Goal: Task Accomplishment & Management: Manage account settings

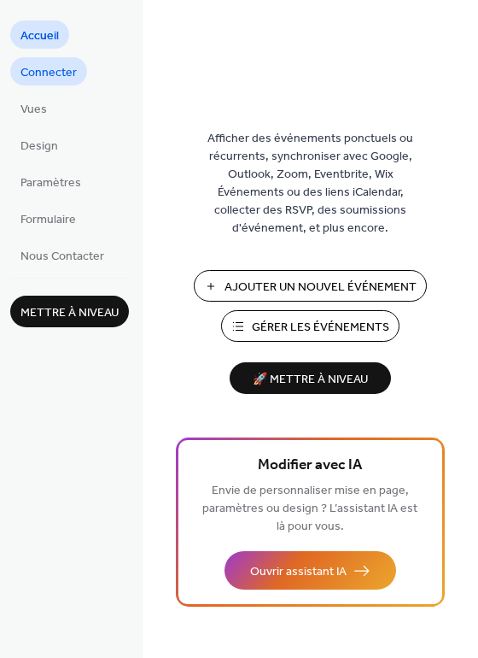
click at [44, 73] on span "Connecter" at bounding box center [48, 73] width 56 height 18
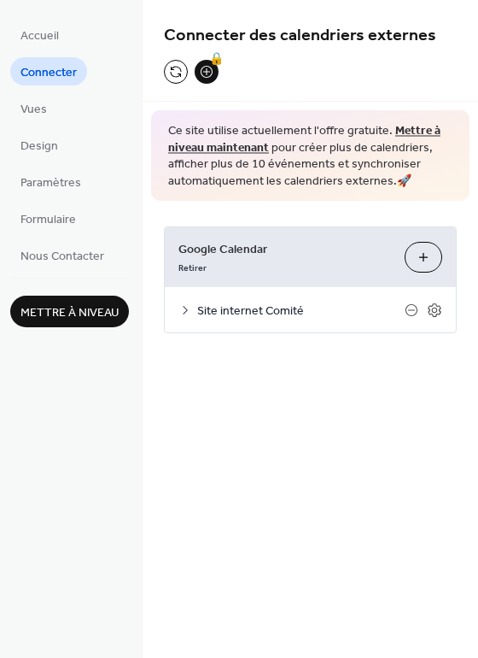
click at [226, 307] on span "Site internet Comité" at bounding box center [300, 311] width 207 height 18
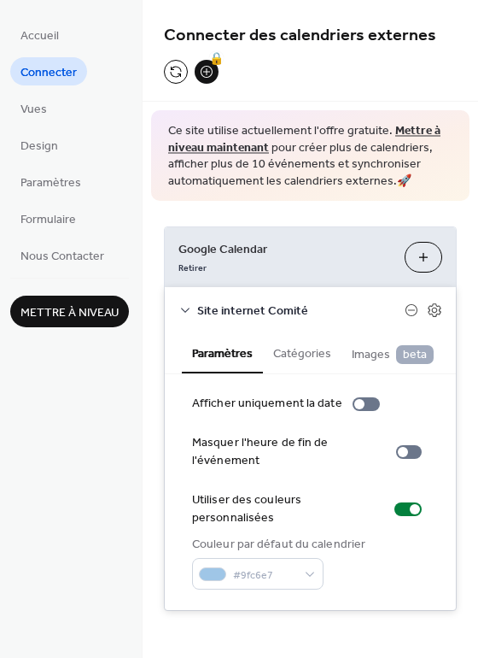
click at [296, 363] on button "Catégories" at bounding box center [302, 351] width 79 height 39
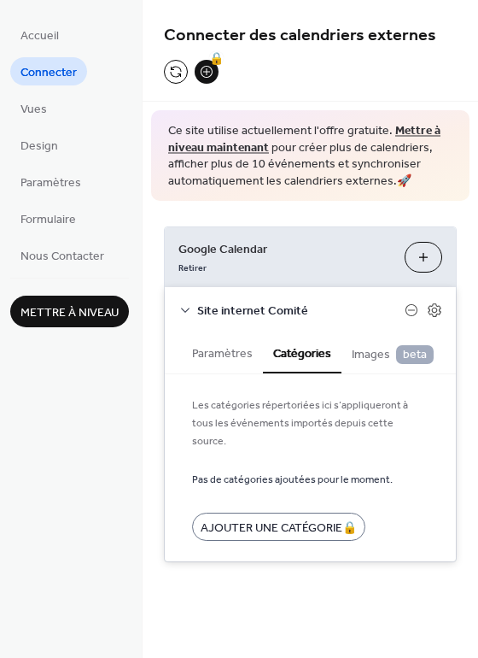
click at [368, 353] on span "Images beta" at bounding box center [393, 354] width 82 height 19
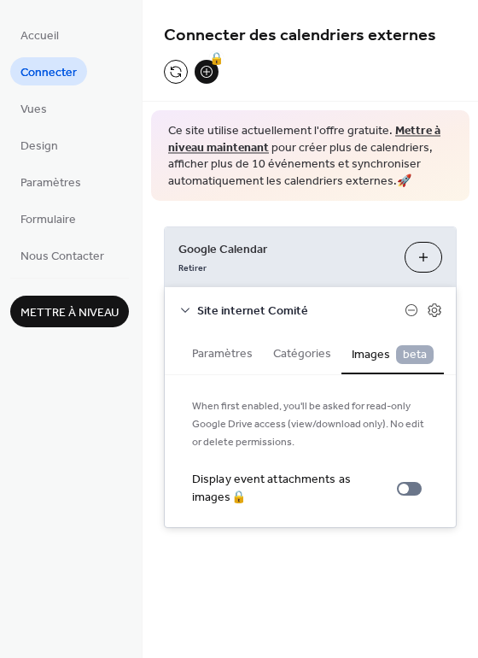
click at [184, 309] on icon at bounding box center [185, 309] width 9 height 5
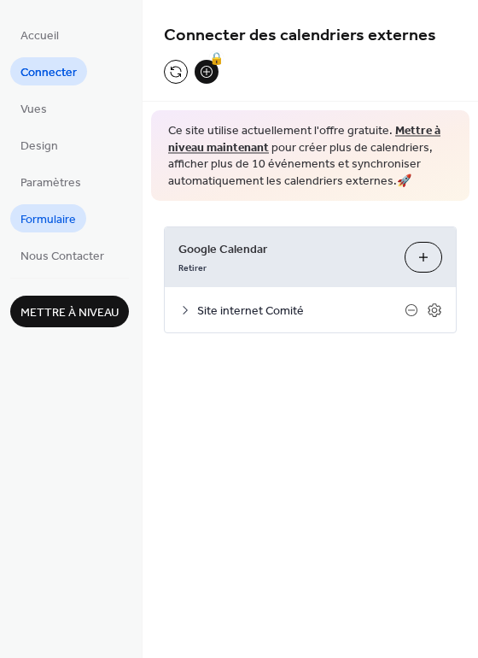
click at [56, 213] on span "Formulaire" at bounding box center [48, 220] width 56 height 18
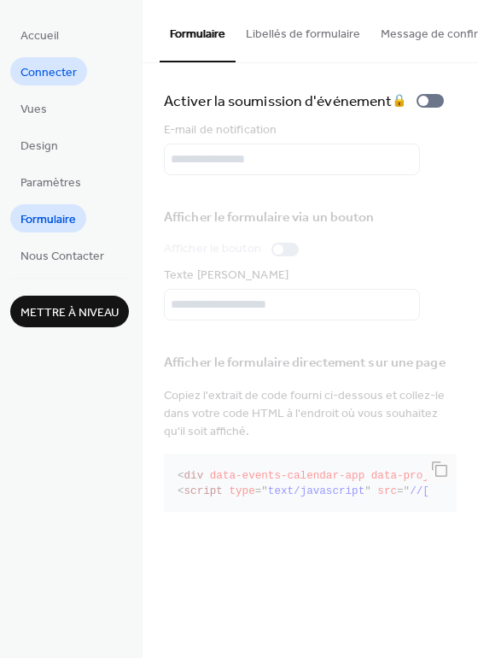
click at [44, 78] on span "Connecter" at bounding box center [48, 73] width 56 height 18
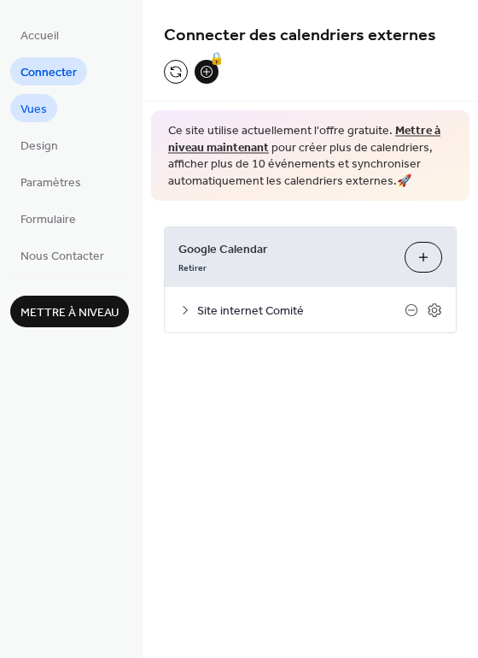
click at [39, 96] on link "Vues" at bounding box center [33, 108] width 47 height 28
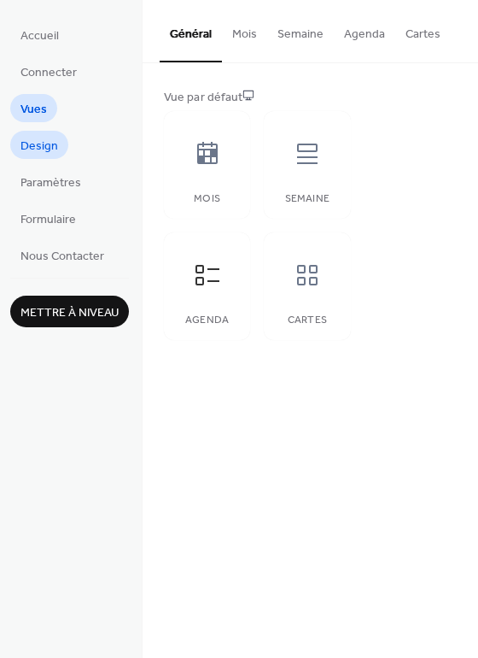
click at [30, 149] on span "Design" at bounding box center [39, 146] width 38 height 18
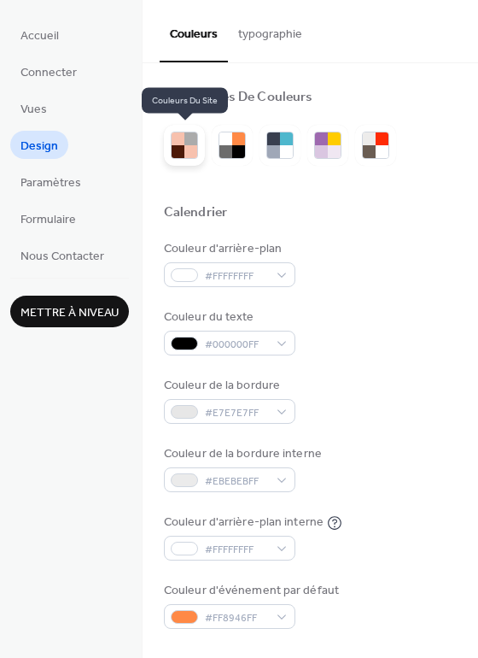
click at [193, 142] on div at bounding box center [190, 138] width 13 height 13
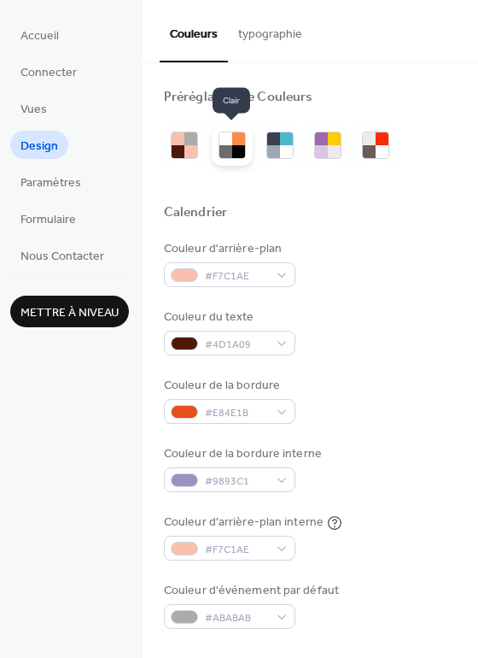
click at [238, 137] on div at bounding box center [238, 138] width 13 height 13
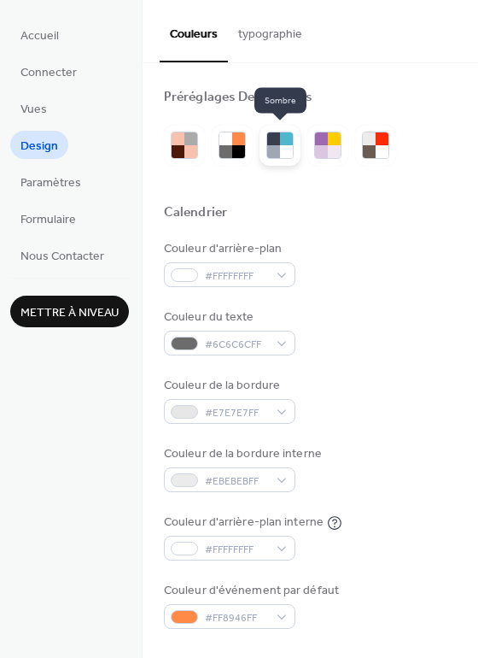
click at [281, 141] on div at bounding box center [286, 138] width 13 height 13
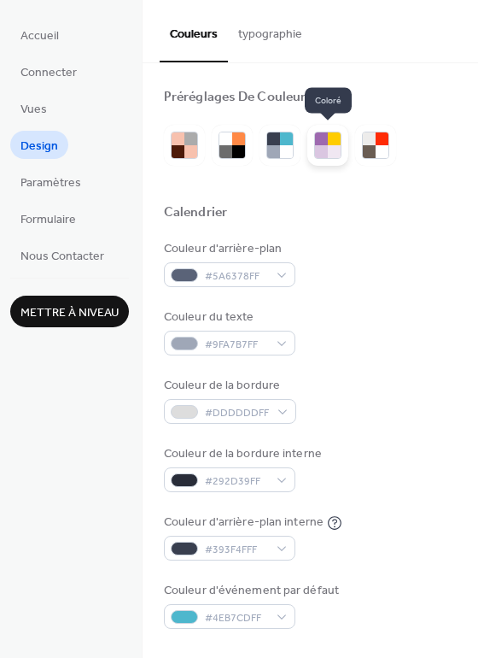
click at [334, 141] on div at bounding box center [334, 138] width 13 height 13
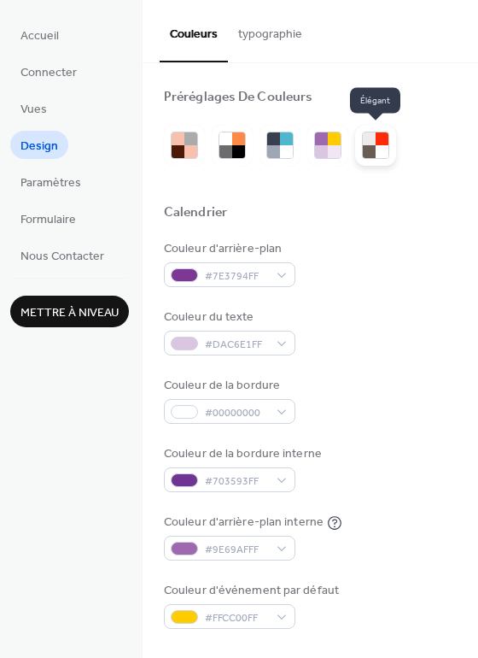
click at [378, 143] on div at bounding box center [382, 138] width 13 height 13
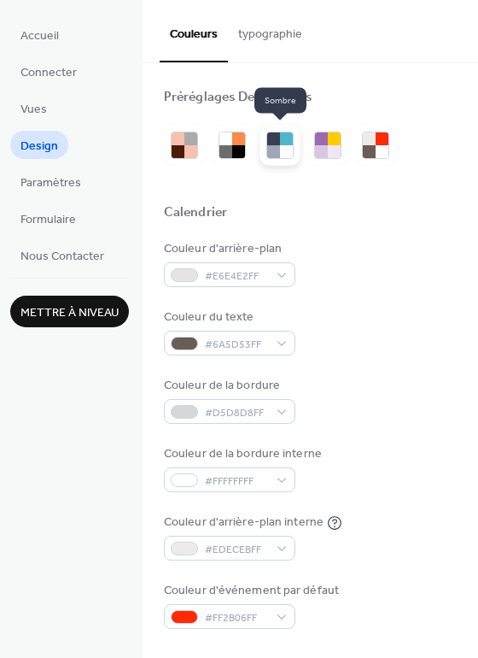
click at [267, 151] on div at bounding box center [273, 151] width 13 height 13
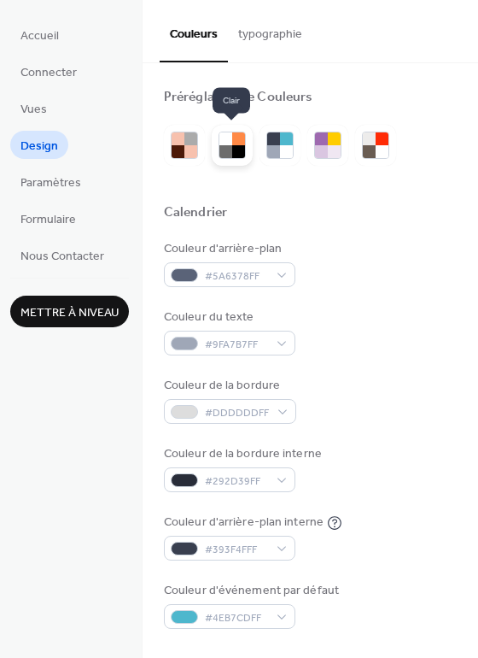
click at [224, 151] on div at bounding box center [225, 151] width 13 height 13
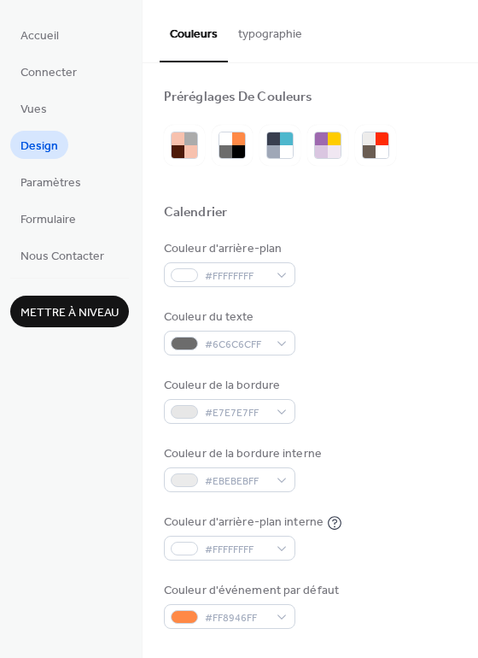
scroll to position [115, 0]
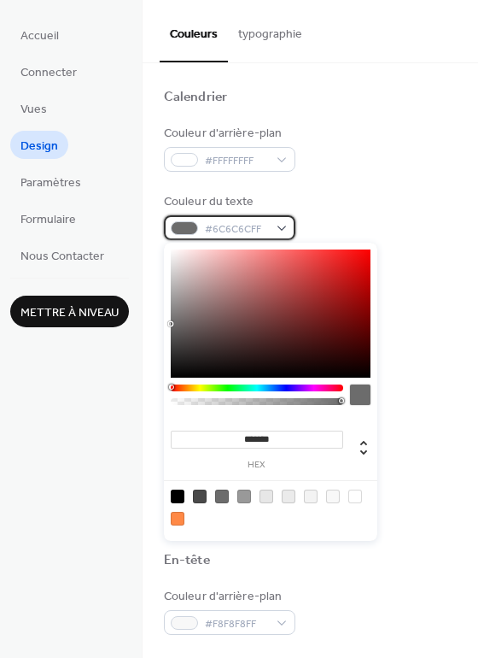
click at [266, 224] on span "#6C6C6CFF" at bounding box center [236, 229] width 63 height 18
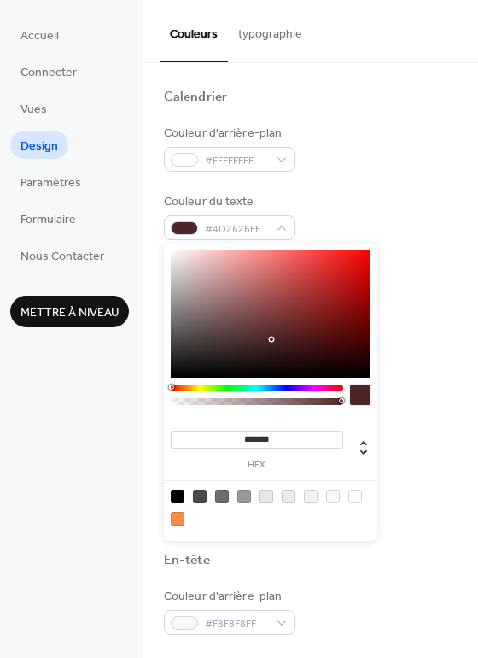
type input "*******"
drag, startPoint x: 272, startPoint y: 339, endPoint x: 139, endPoint y: 415, distance: 153.4
click at [139, 415] on body "Accueil Connecter Vues Design Paramètres Formulaire Nous Contacter Mettre à niv…" at bounding box center [239, 329] width 478 height 658
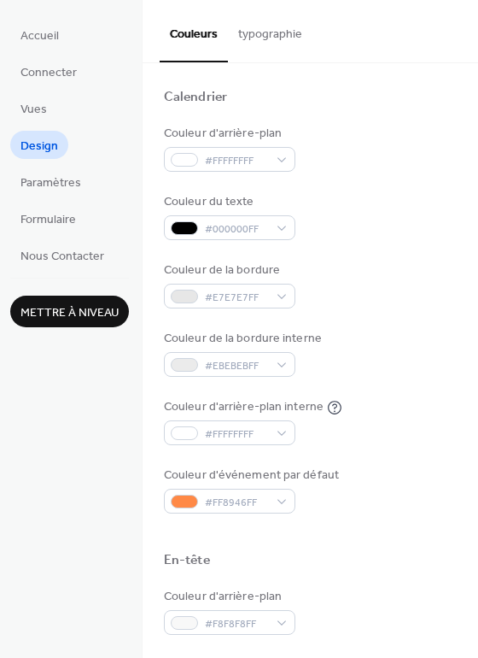
click at [385, 196] on div "Couleur du texte #000000FF" at bounding box center [310, 216] width 293 height 47
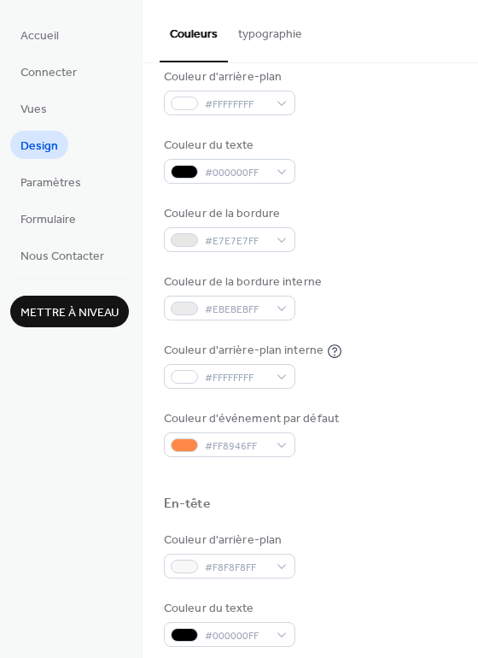
scroll to position [151, 0]
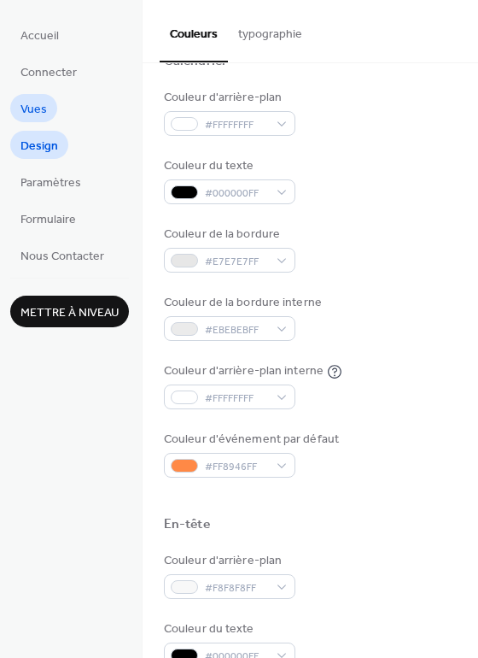
click at [40, 103] on span "Vues" at bounding box center [33, 110] width 26 height 18
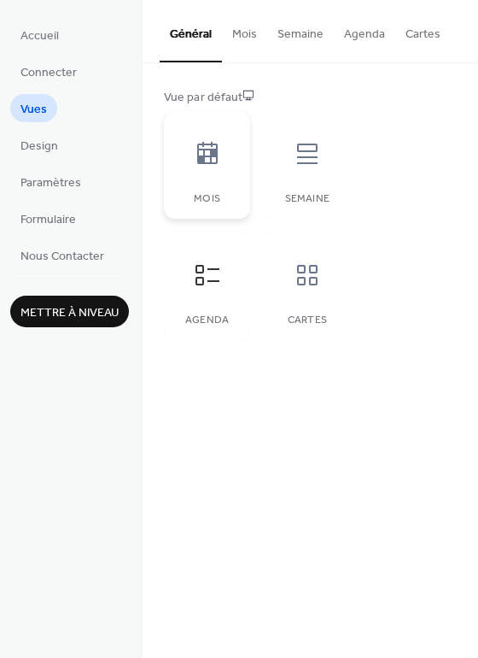
click at [207, 148] on icon at bounding box center [207, 153] width 27 height 27
click at [243, 37] on button "Mois" at bounding box center [244, 30] width 45 height 61
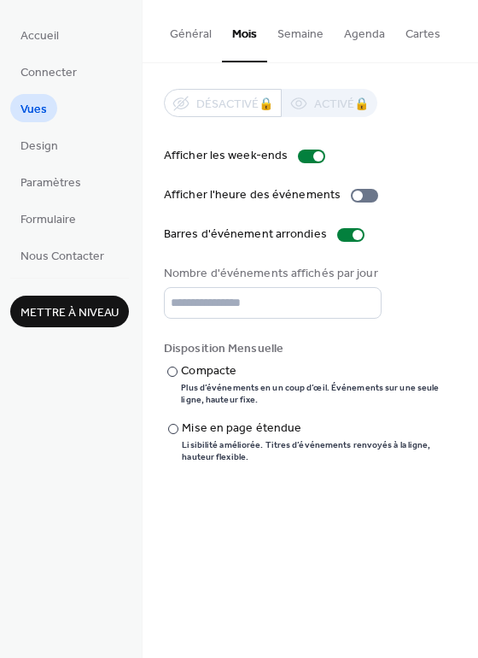
click at [293, 34] on button "Semaine" at bounding box center [300, 30] width 67 height 61
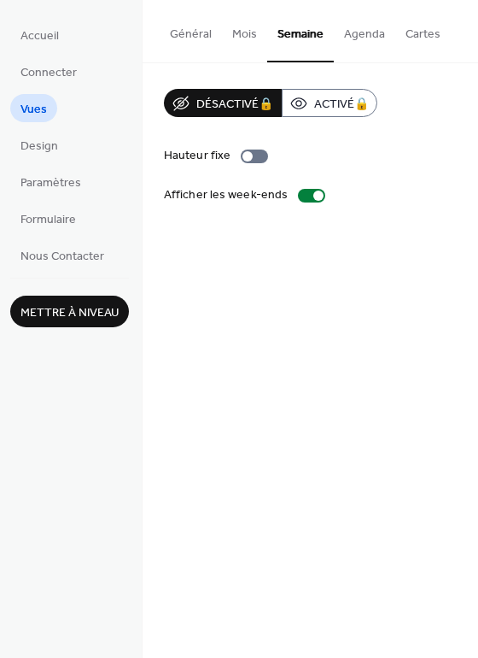
click at [224, 26] on button "Mois" at bounding box center [244, 30] width 45 height 61
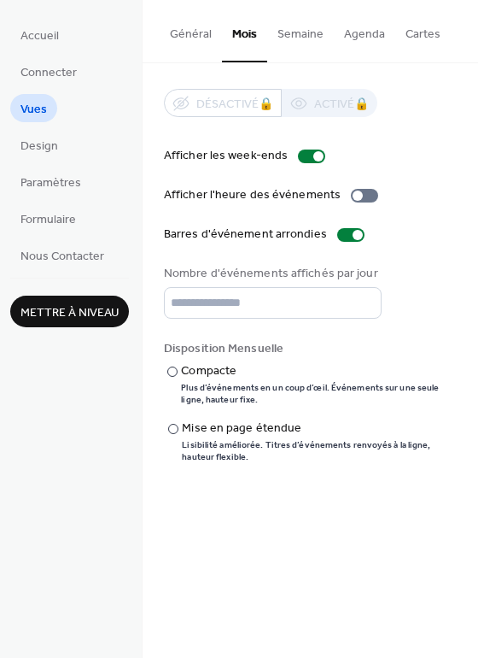
click at [366, 29] on button "Agenda" at bounding box center [364, 30] width 61 height 61
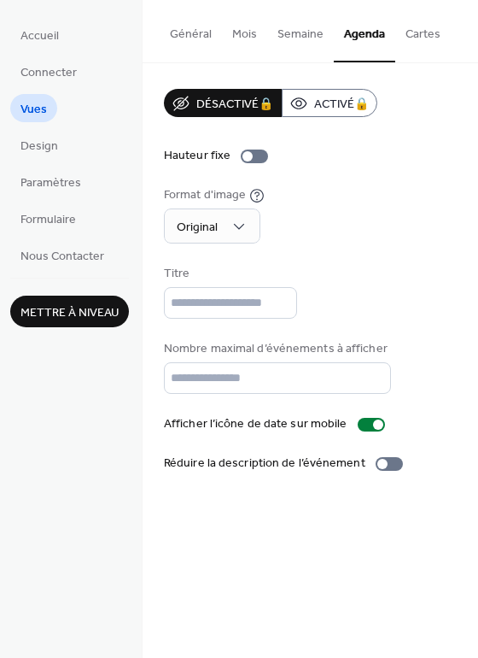
click at [245, 32] on button "Mois" at bounding box center [244, 30] width 45 height 61
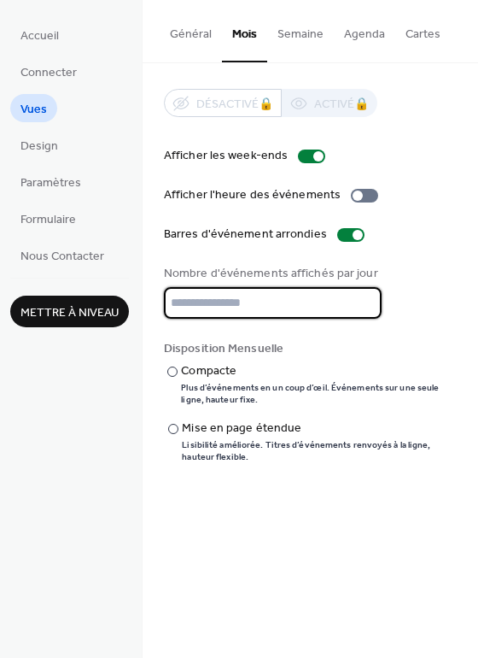
drag, startPoint x: 204, startPoint y: 298, endPoint x: 149, endPoint y: 295, distance: 55.6
click at [149, 295] on div "Désactivé 🔒 Activé 🔒 Afficher les week-ends Afficher l'heure des événements Bar…" at bounding box center [311, 275] width 336 height 425
type input "**"
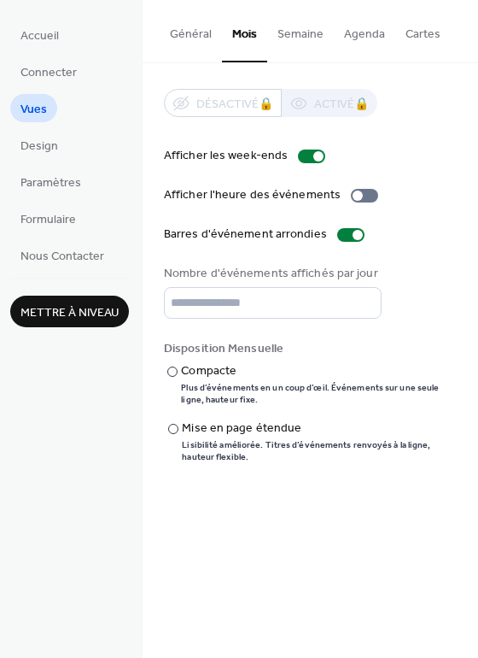
click at [119, 356] on div "Accueil Connecter Vues Design Paramètres Formulaire Nous Contacter Mettre à niv…" at bounding box center [71, 329] width 143 height 658
click at [280, 40] on button "Semaine" at bounding box center [300, 30] width 67 height 61
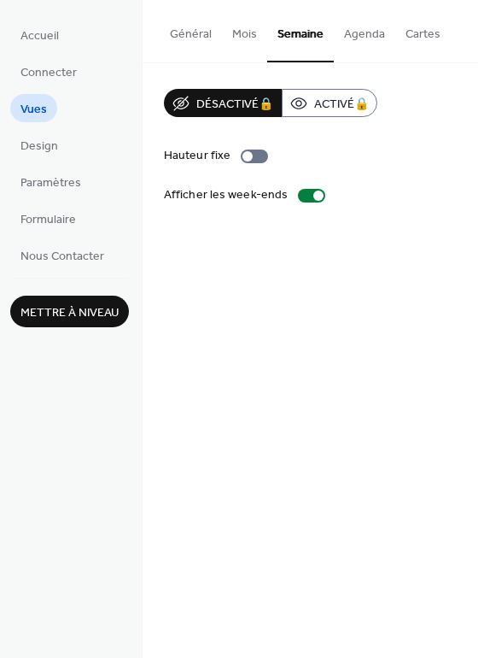
click at [242, 35] on button "Mois" at bounding box center [244, 30] width 45 height 61
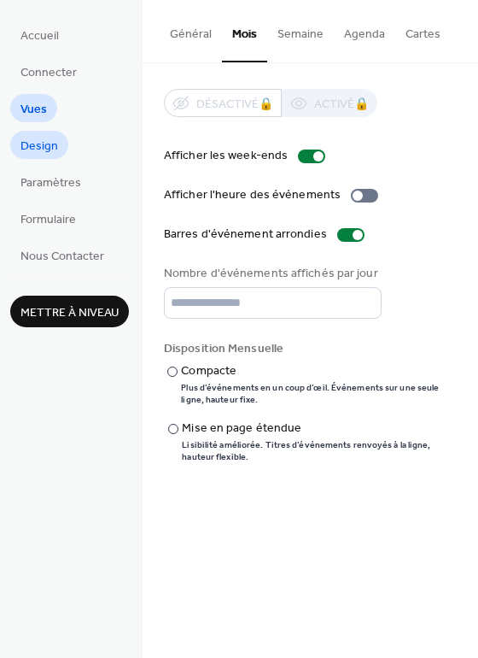
click at [49, 144] on span "Design" at bounding box center [39, 146] width 38 height 18
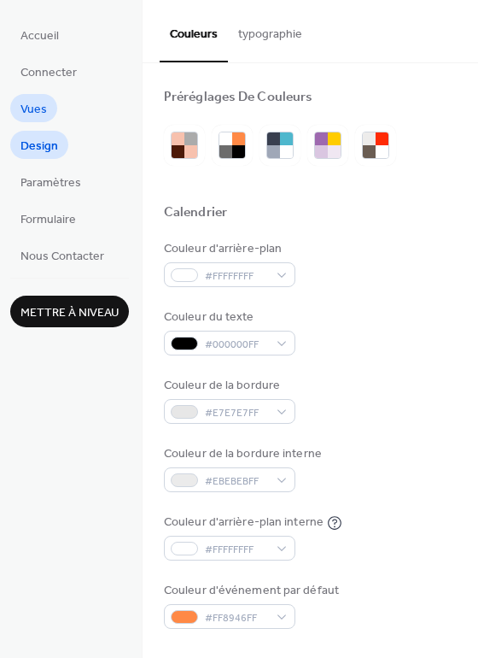
click at [52, 111] on link "Vues" at bounding box center [33, 108] width 47 height 28
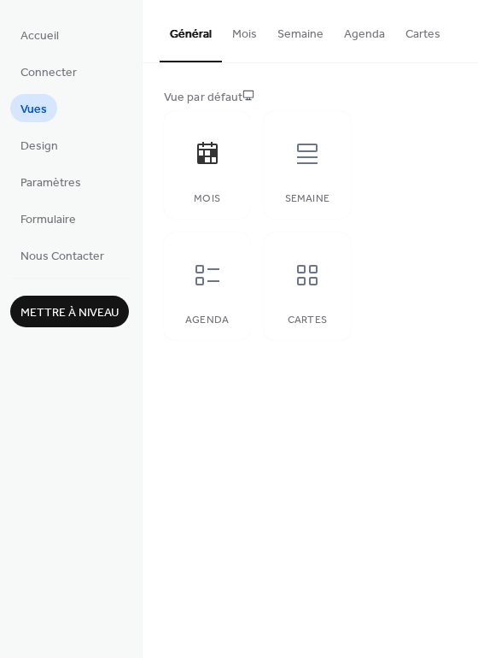
click at [237, 36] on button "Mois" at bounding box center [244, 30] width 45 height 61
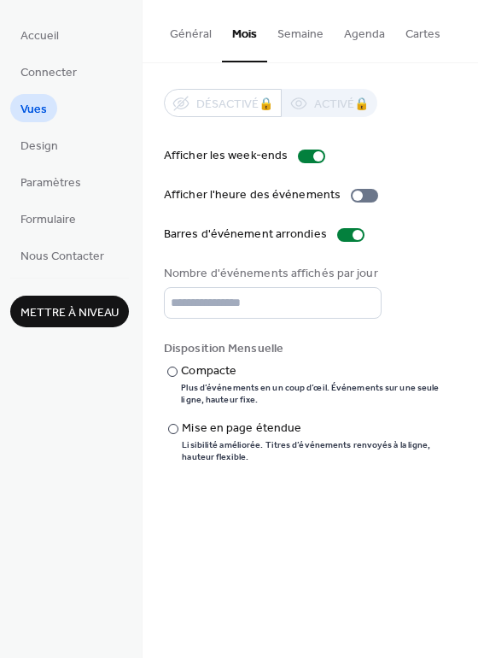
click at [297, 36] on button "Semaine" at bounding box center [300, 30] width 67 height 61
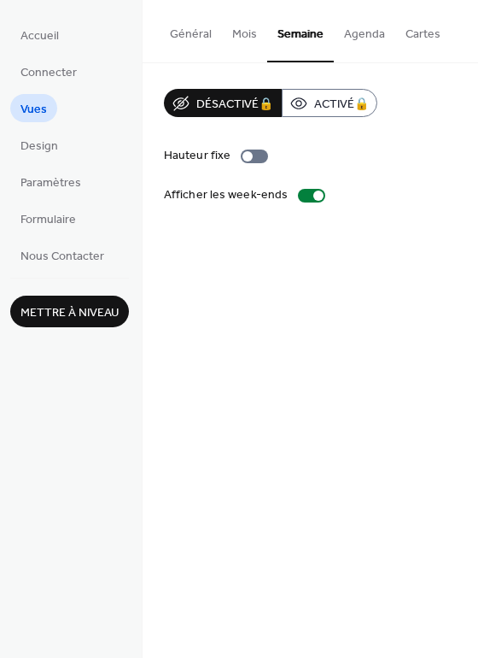
click at [225, 29] on button "Mois" at bounding box center [244, 30] width 45 height 61
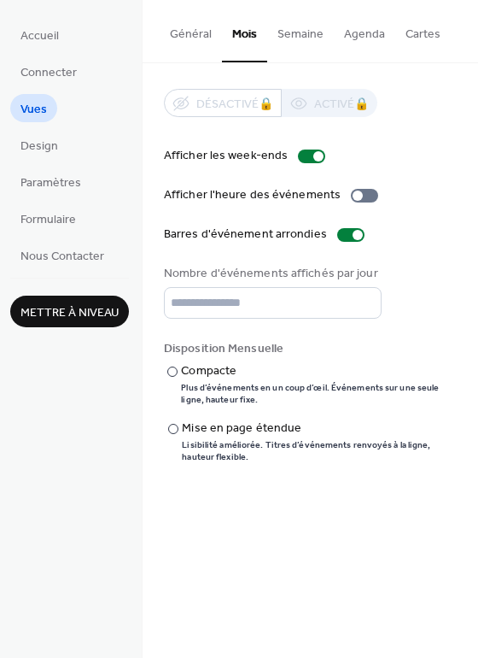
click at [397, 36] on button "Cartes" at bounding box center [423, 30] width 56 height 61
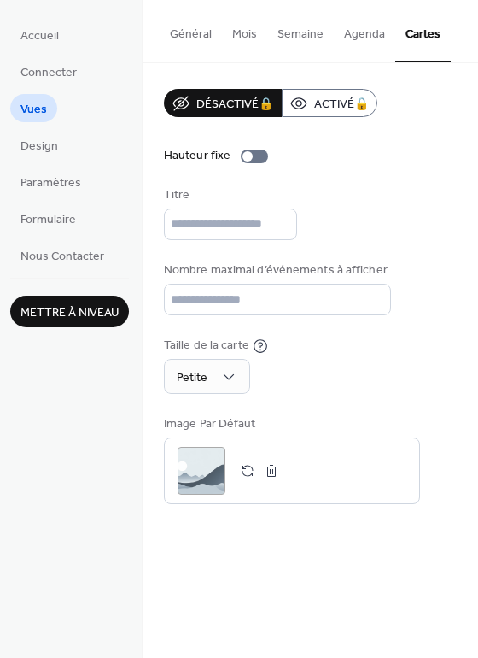
click at [234, 32] on button "Mois" at bounding box center [244, 30] width 45 height 61
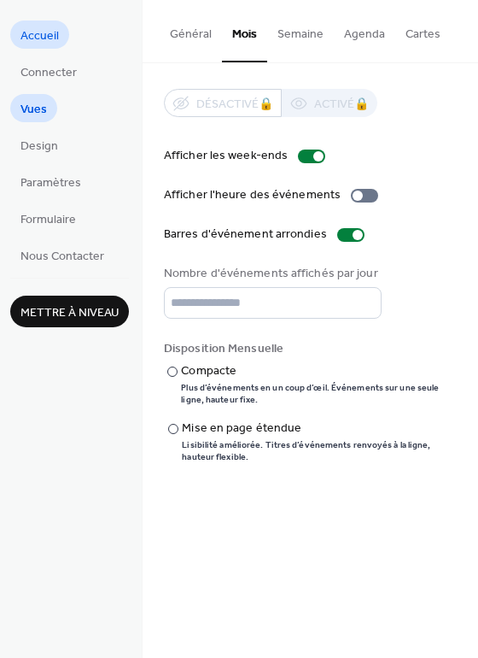
click at [51, 29] on span "Accueil" at bounding box center [39, 36] width 38 height 18
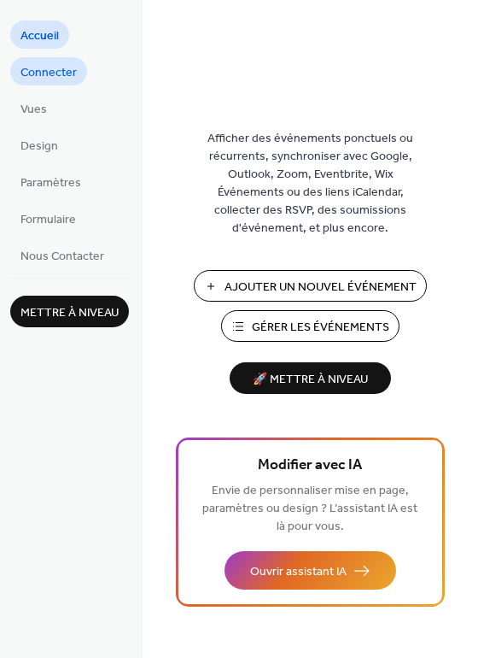
click at [35, 70] on span "Connecter" at bounding box center [48, 73] width 56 height 18
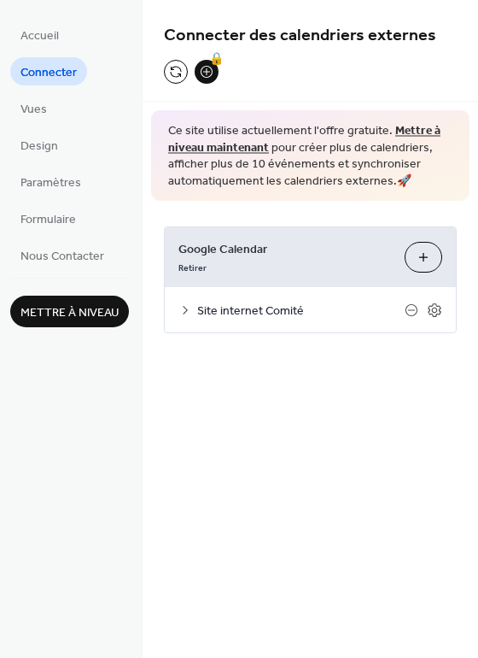
click at [194, 308] on div "Site internet Comité" at bounding box center [310, 309] width 291 height 45
click at [181, 308] on icon at bounding box center [185, 310] width 14 height 14
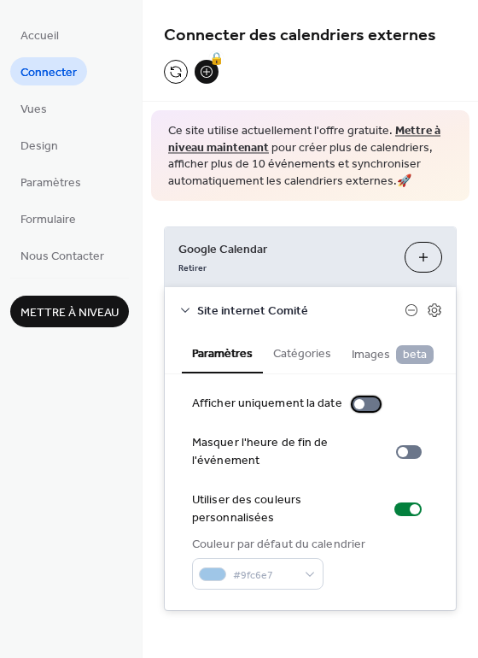
click at [354, 407] on div at bounding box center [359, 404] width 10 height 10
click at [354, 407] on div at bounding box center [366, 404] width 27 height 14
click at [301, 356] on button "Catégories" at bounding box center [302, 351] width 79 height 39
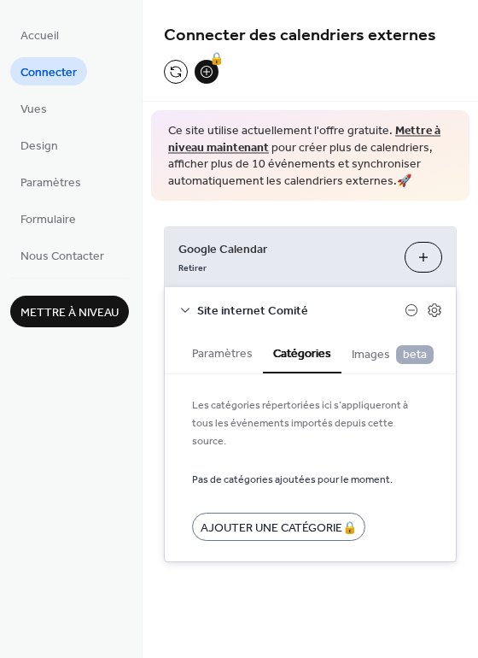
click at [365, 353] on span "Images beta" at bounding box center [393, 354] width 82 height 19
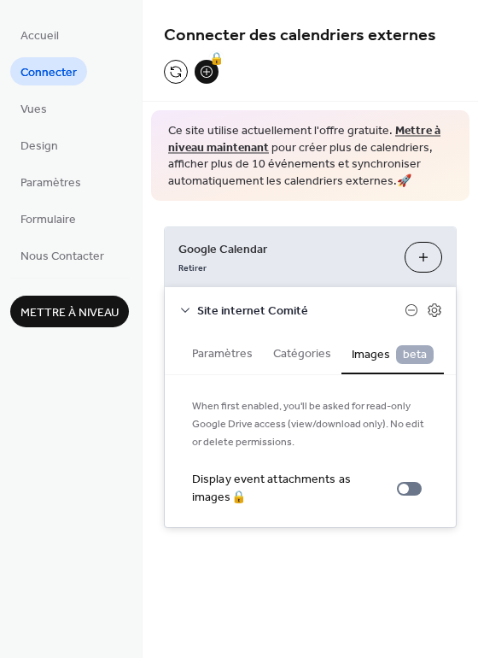
click at [188, 310] on icon at bounding box center [185, 310] width 14 height 14
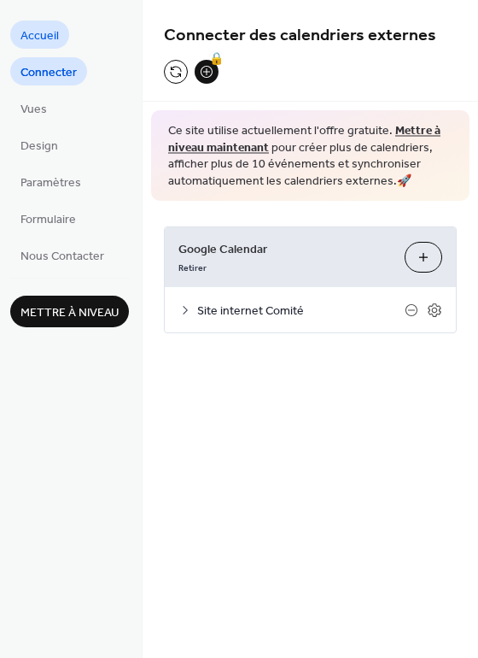
click at [29, 32] on span "Accueil" at bounding box center [39, 36] width 38 height 18
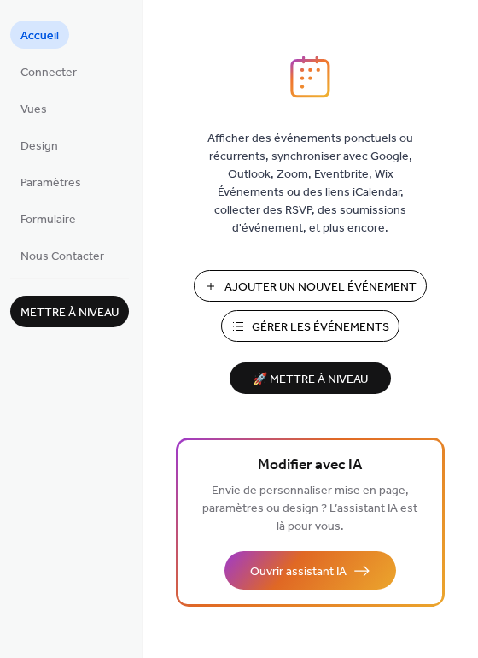
click at [259, 324] on span "Gérer les Événements" at bounding box center [320, 328] width 137 height 18
click at [49, 84] on link "Connecter" at bounding box center [48, 71] width 77 height 28
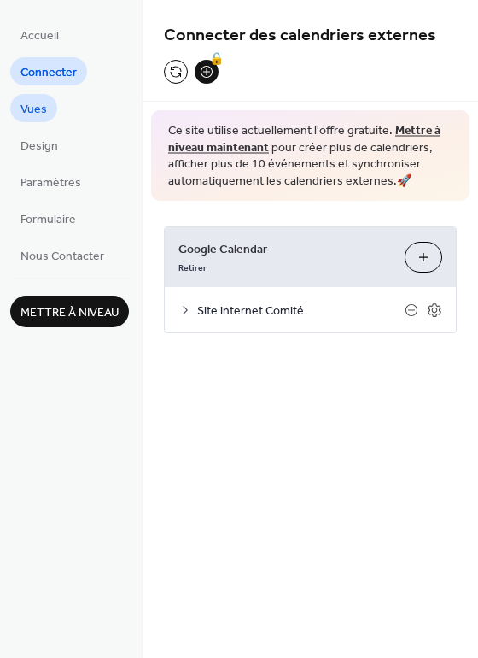
click at [37, 112] on span "Vues" at bounding box center [33, 110] width 26 height 18
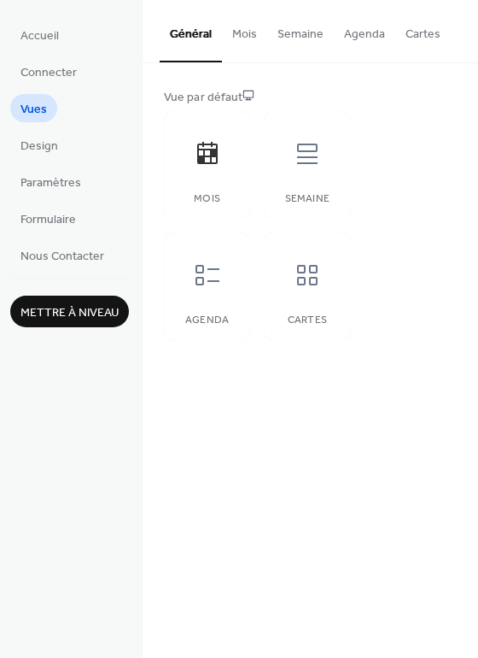
click at [243, 41] on button "Mois" at bounding box center [244, 30] width 45 height 61
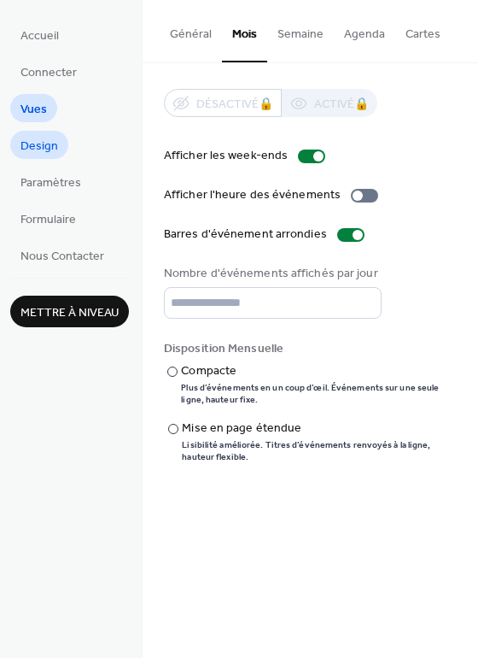
click at [50, 148] on span "Design" at bounding box center [39, 146] width 38 height 18
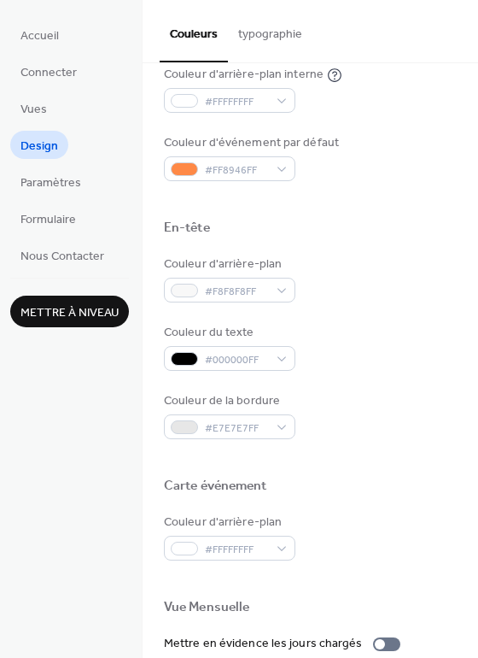
scroll to position [730, 0]
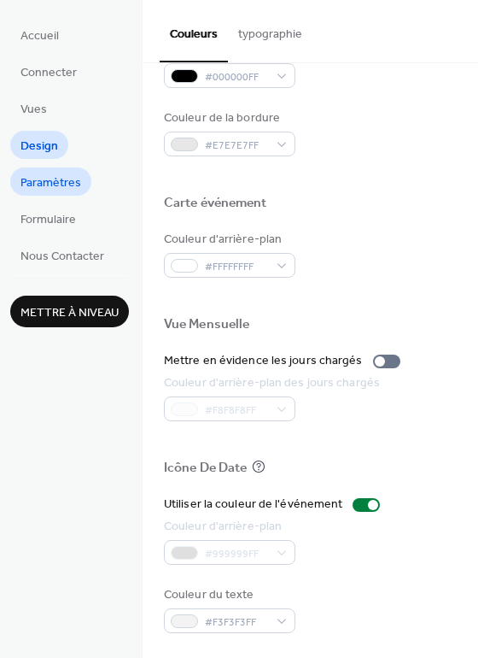
click at [66, 183] on span "Paramètres" at bounding box center [50, 183] width 61 height 18
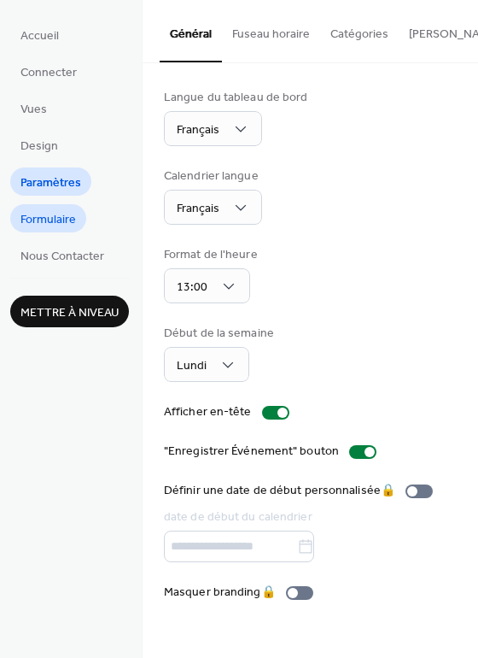
click at [55, 226] on span "Formulaire" at bounding box center [48, 220] width 56 height 18
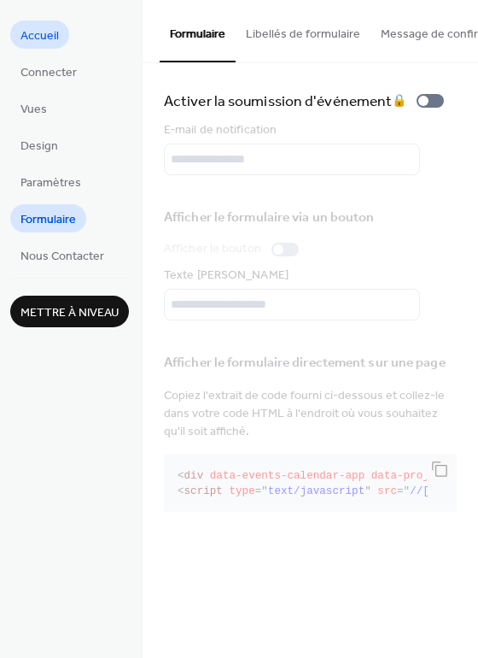
click at [50, 35] on span "Accueil" at bounding box center [39, 36] width 38 height 18
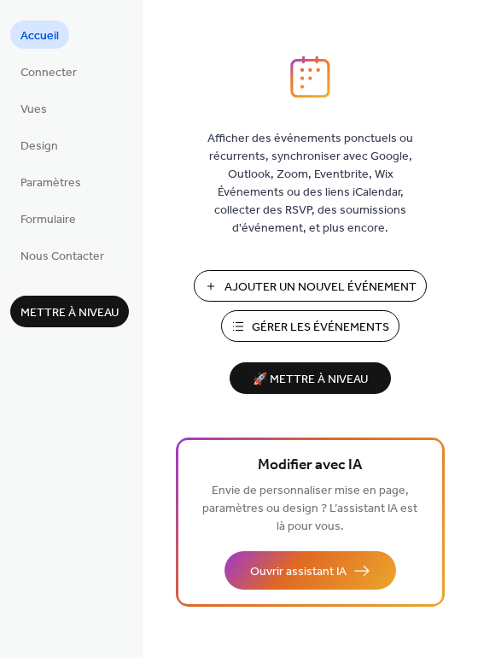
click at [246, 327] on button "Gérer les Événements" at bounding box center [310, 326] width 178 height 32
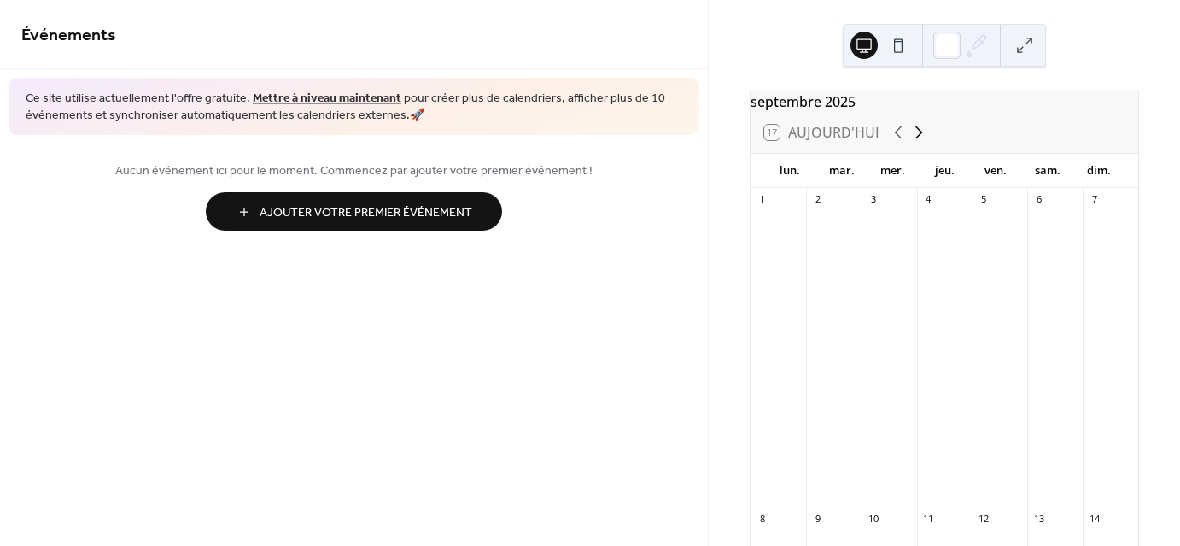
click at [918, 139] on icon at bounding box center [919, 132] width 8 height 13
click at [899, 38] on button at bounding box center [898, 45] width 27 height 27
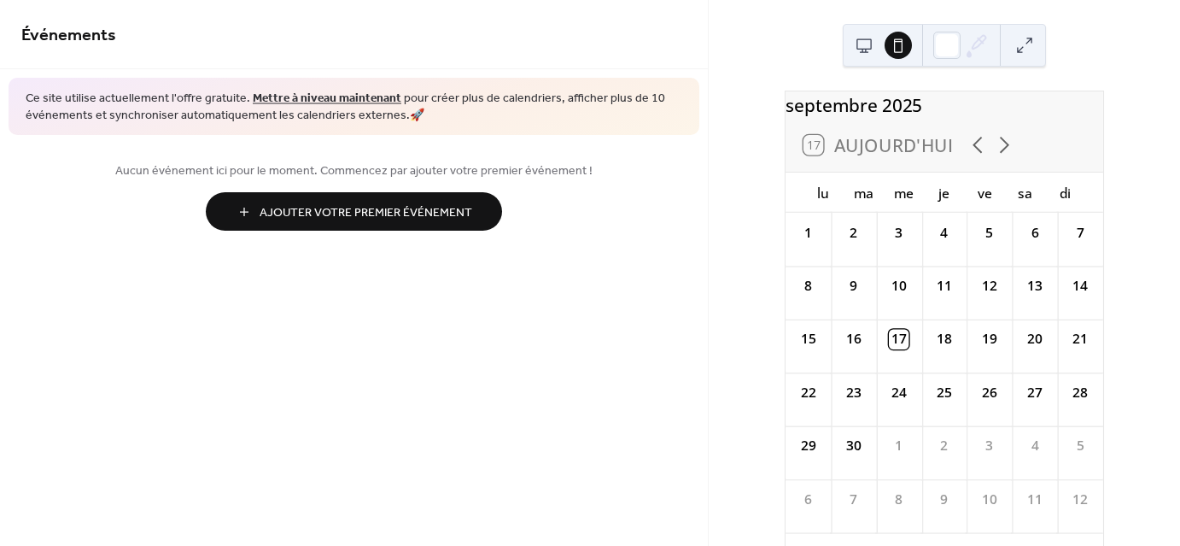
click at [855, 47] on button at bounding box center [863, 45] width 27 height 27
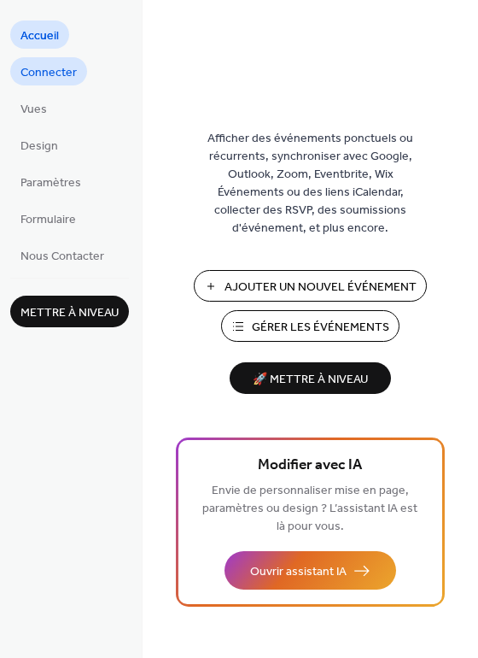
click at [55, 66] on span "Connecter" at bounding box center [48, 73] width 56 height 18
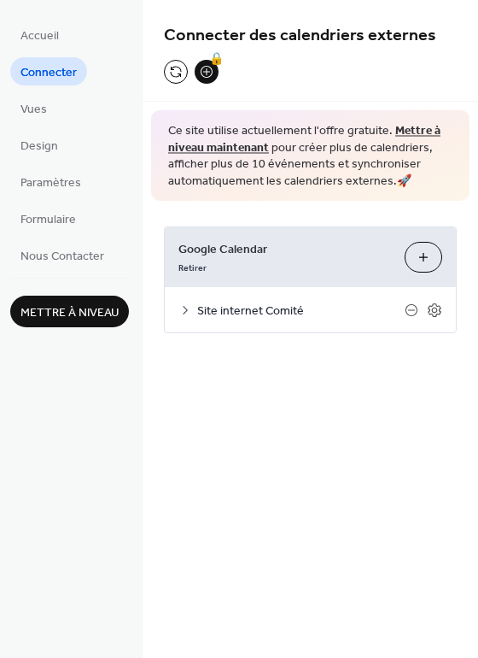
click at [418, 252] on button "Sélectionner Les Calendriers" at bounding box center [424, 257] width 38 height 31
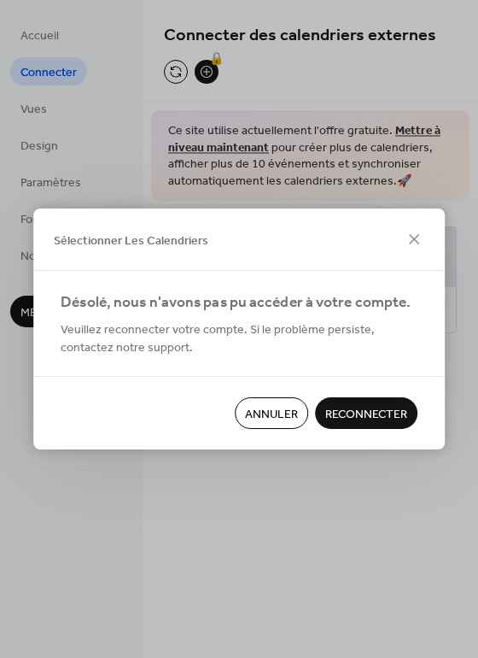
click at [293, 428] on button "Annuler" at bounding box center [271, 413] width 73 height 32
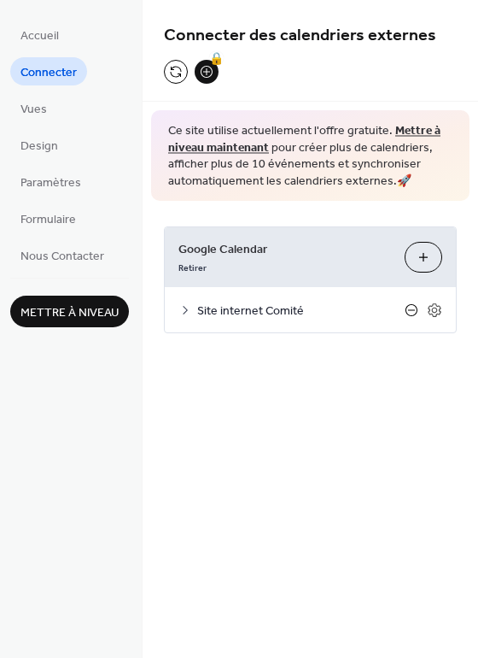
click at [409, 311] on icon at bounding box center [412, 310] width 14 height 14
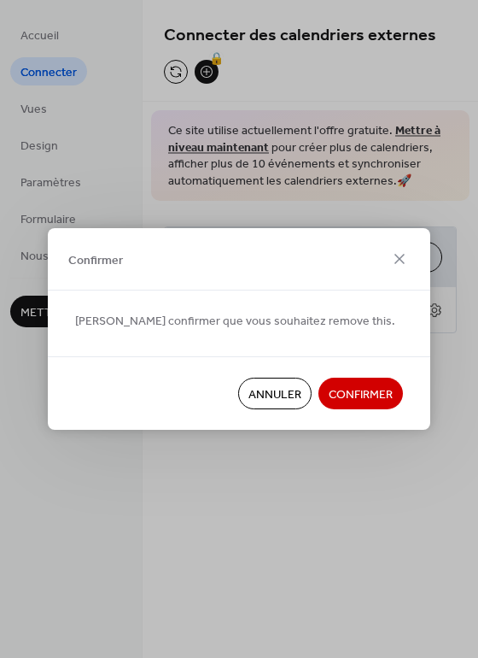
click at [369, 382] on button "Confirmer" at bounding box center [361, 393] width 85 height 32
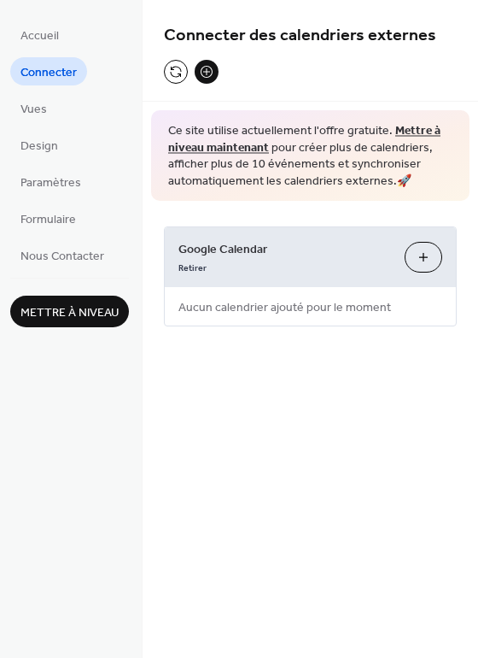
click at [348, 307] on span "Aucun calendrier ajouté pour le moment" at bounding box center [285, 308] width 240 height 38
click at [410, 264] on button "Sélectionner Les Calendriers" at bounding box center [424, 257] width 38 height 31
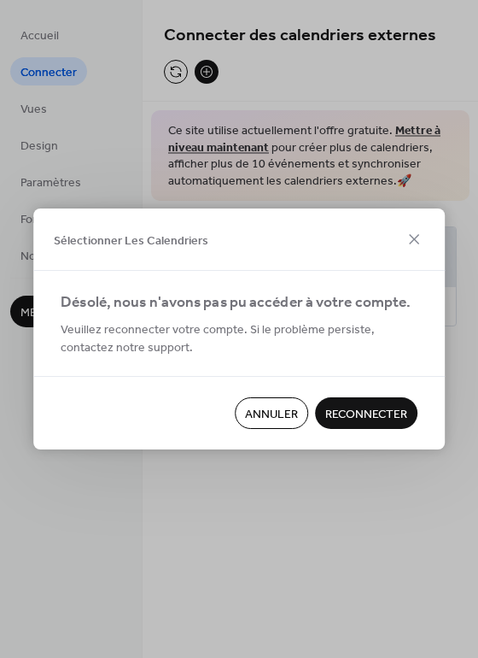
click at [356, 408] on span "Reconnecter" at bounding box center [366, 415] width 82 height 18
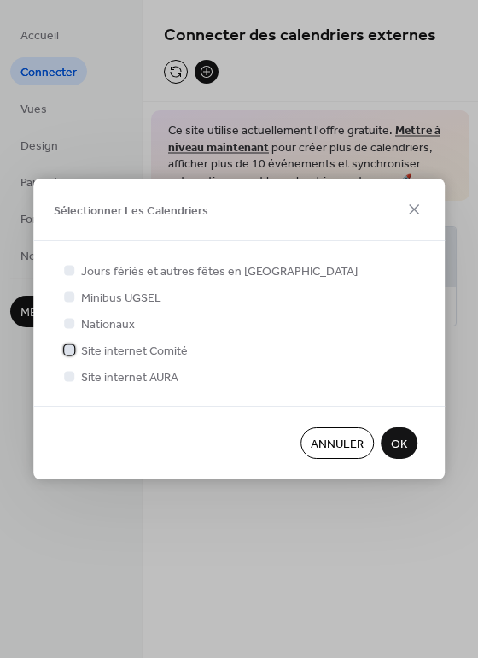
click at [68, 350] on div at bounding box center [69, 349] width 10 height 10
click at [400, 446] on span "OK" at bounding box center [399, 444] width 16 height 18
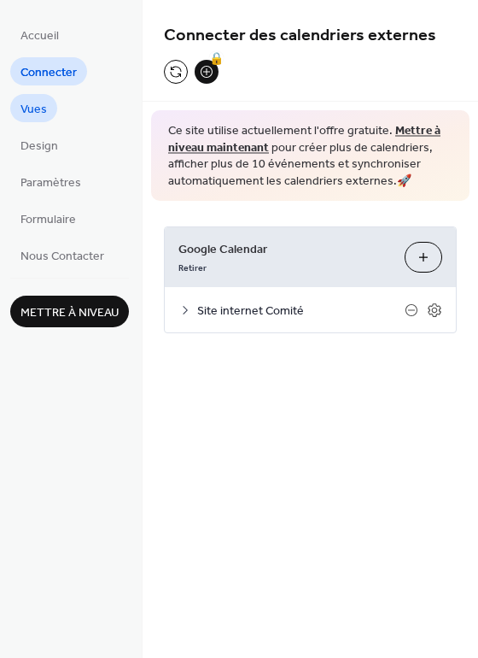
click at [47, 106] on link "Vues" at bounding box center [33, 108] width 47 height 28
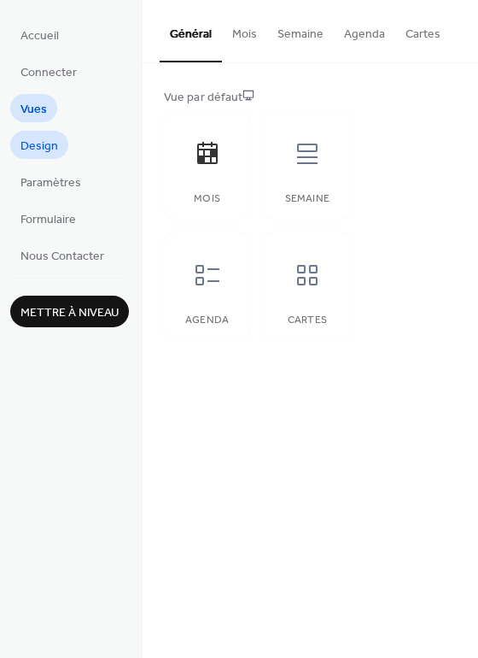
click at [39, 141] on span "Design" at bounding box center [39, 146] width 38 height 18
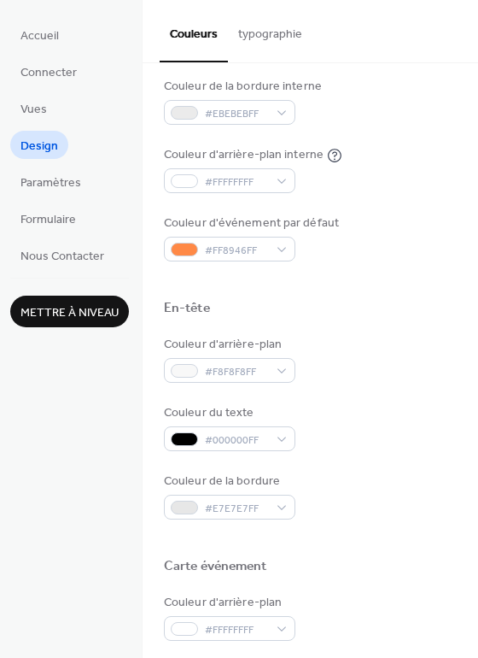
scroll to position [388, 0]
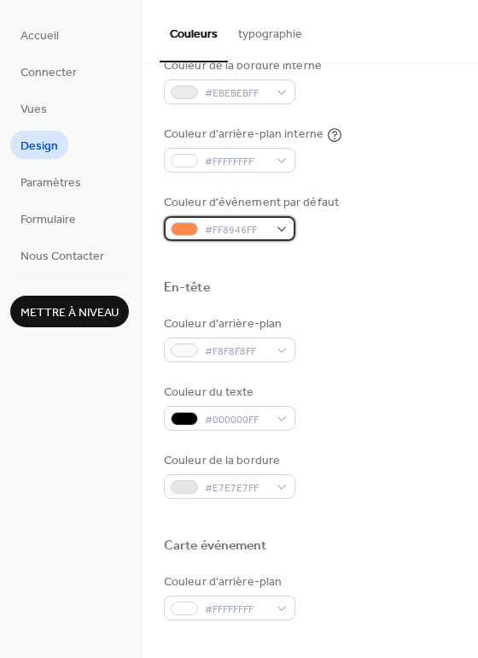
click at [224, 231] on span "#FF8946FF" at bounding box center [236, 230] width 63 height 18
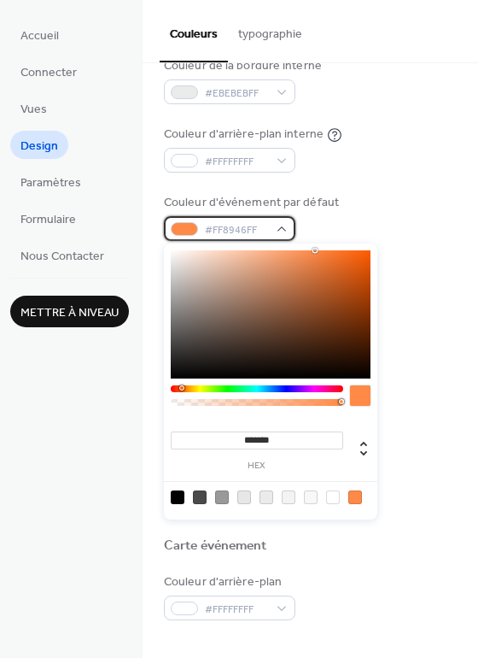
click at [224, 231] on span "#FF8946FF" at bounding box center [236, 230] width 63 height 18
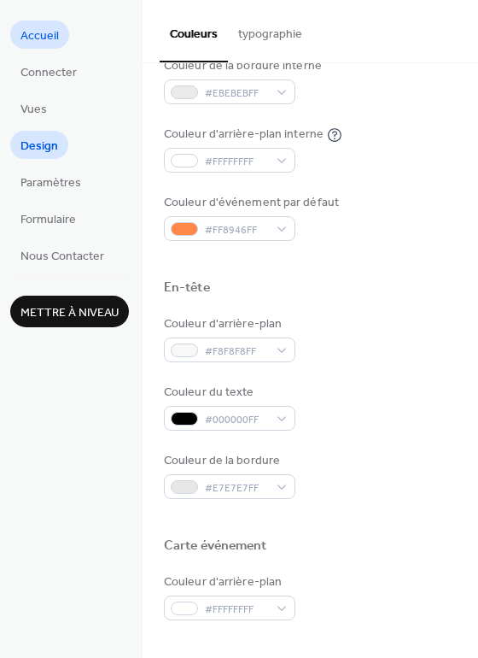
click at [32, 35] on span "Accueil" at bounding box center [39, 36] width 38 height 18
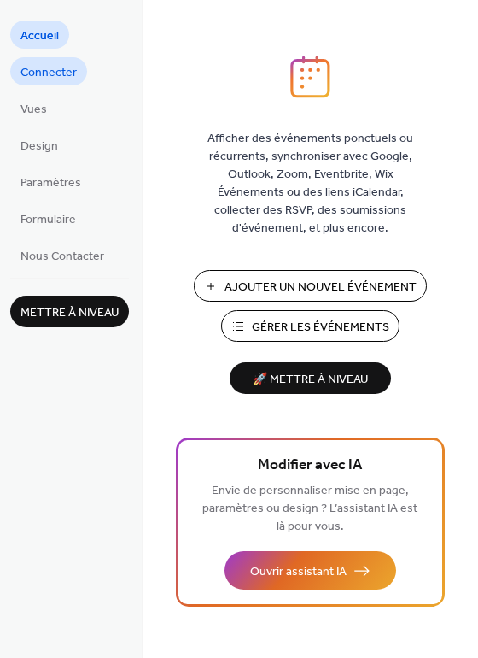
click at [46, 65] on span "Connecter" at bounding box center [48, 73] width 56 height 18
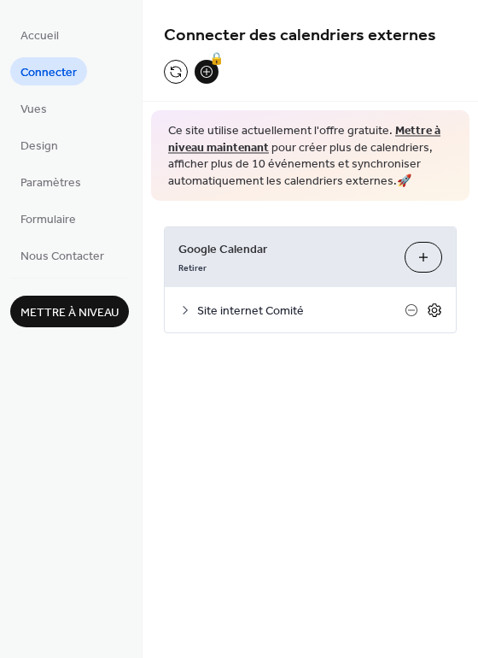
click at [440, 308] on icon at bounding box center [434, 309] width 15 height 15
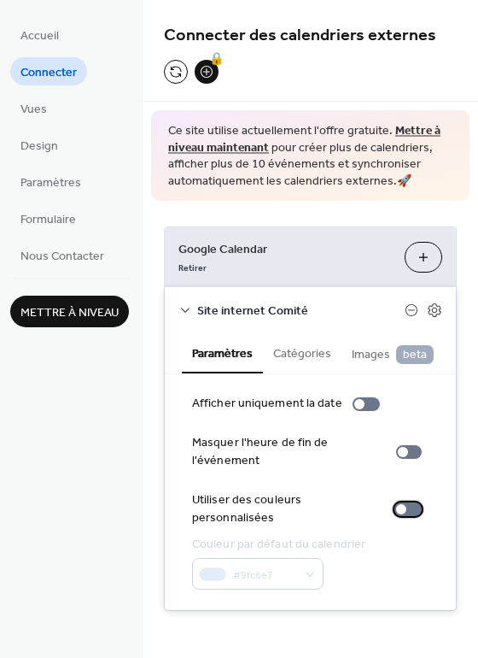
click at [406, 506] on div at bounding box center [408, 509] width 27 height 14
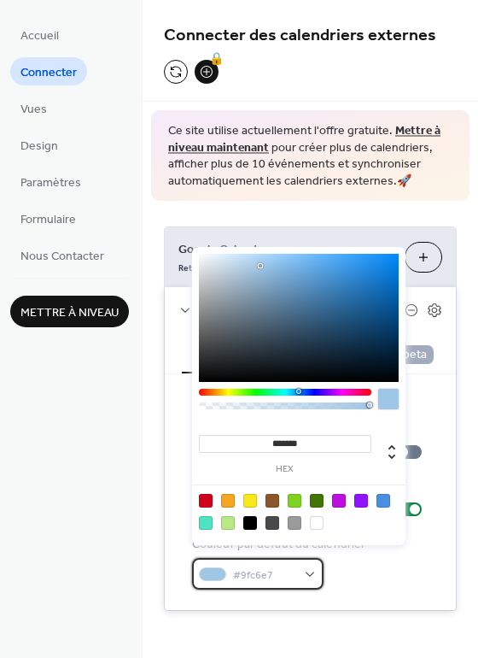
click at [255, 566] on span "#9fc6e7" at bounding box center [264, 575] width 63 height 18
type input "***"
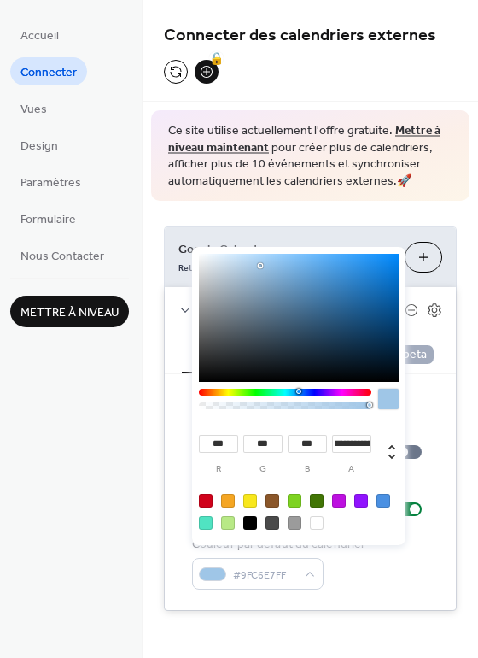
type input "*"
drag, startPoint x: 369, startPoint y: 401, endPoint x: 533, endPoint y: 395, distance: 164.1
click at [477, 395] on html "Accueil Connecter Vues Design Paramètres Formulaire Nous Contacter Mettre à niv…" at bounding box center [239, 329] width 478 height 658
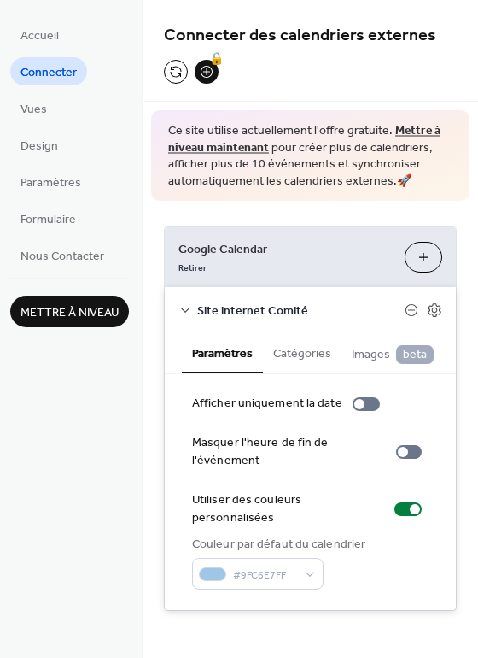
click at [377, 586] on div "Afficher uniquement la date Masquer l'heure de fin de l'événement Utiliser des …" at bounding box center [310, 492] width 291 height 236
click at [33, 111] on span "Vues" at bounding box center [33, 110] width 26 height 18
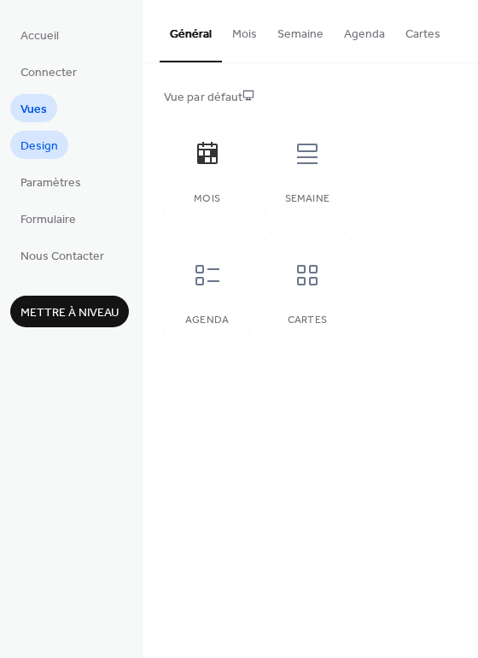
click at [40, 143] on span "Design" at bounding box center [39, 146] width 38 height 18
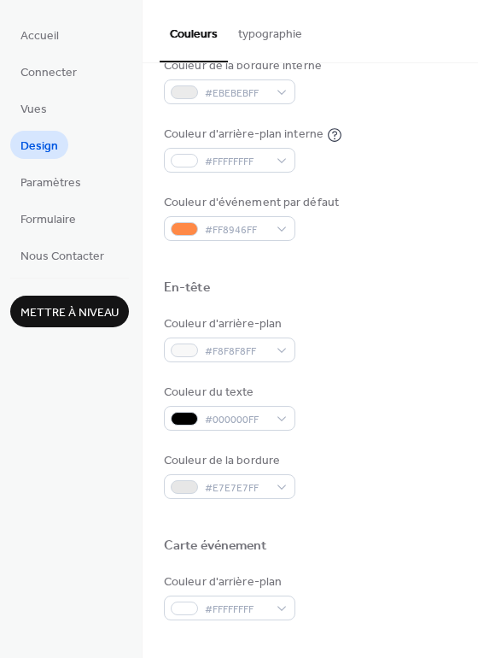
scroll to position [387, 0]
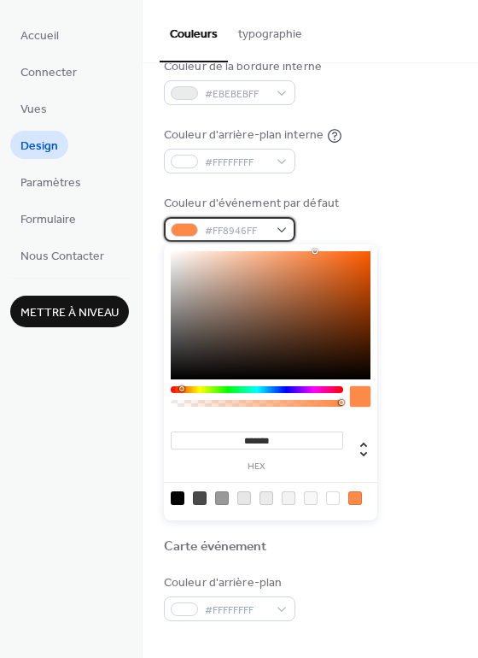
click at [260, 231] on span "#FF8946FF" at bounding box center [236, 231] width 63 height 18
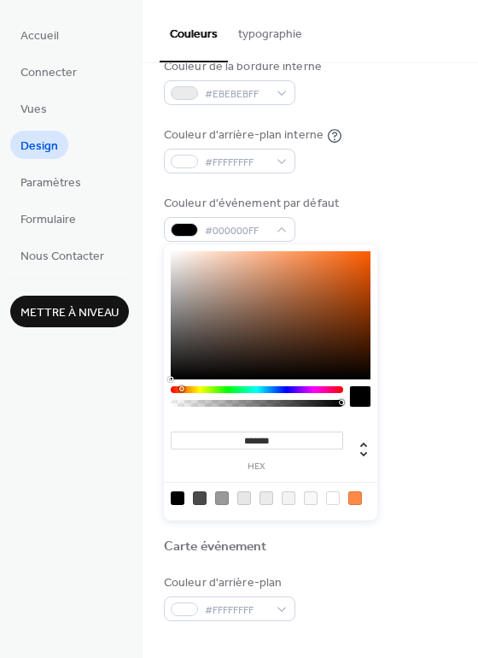
type input "*******"
drag, startPoint x: 237, startPoint y: 289, endPoint x: 146, endPoint y: 365, distance: 118.8
click at [147, 365] on body "Accueil Connecter Vues Design Paramètres Formulaire Nous Contacter Mettre à niv…" at bounding box center [239, 329] width 478 height 658
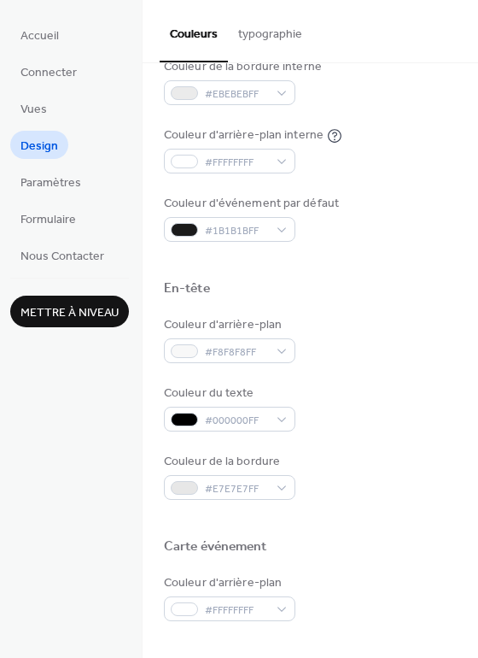
click at [435, 189] on div "Couleur d'arrière-plan #FFFFFFFF Couleur du texte #000000FF Couleur de la bordu…" at bounding box center [310, 47] width 293 height 389
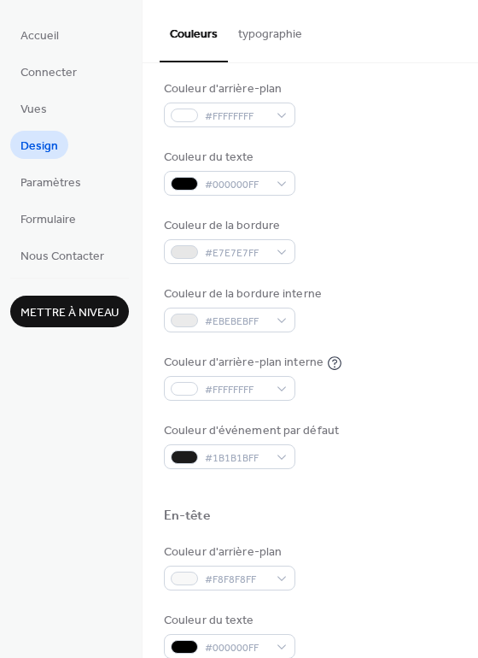
scroll to position [101, 0]
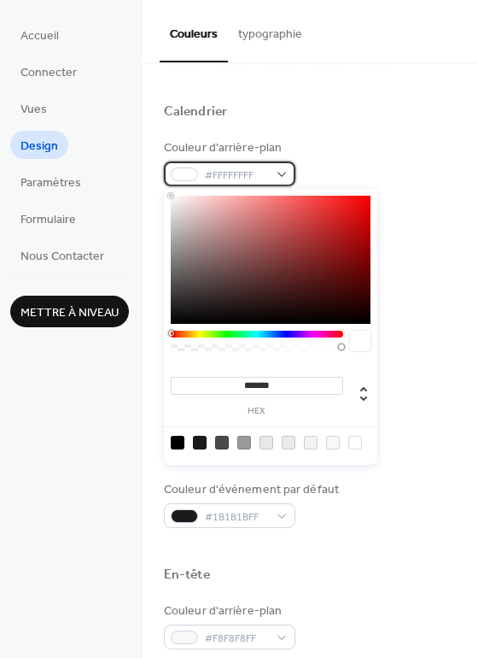
click at [245, 176] on span "#FFFFFFFF" at bounding box center [236, 176] width 63 height 18
type input "*******"
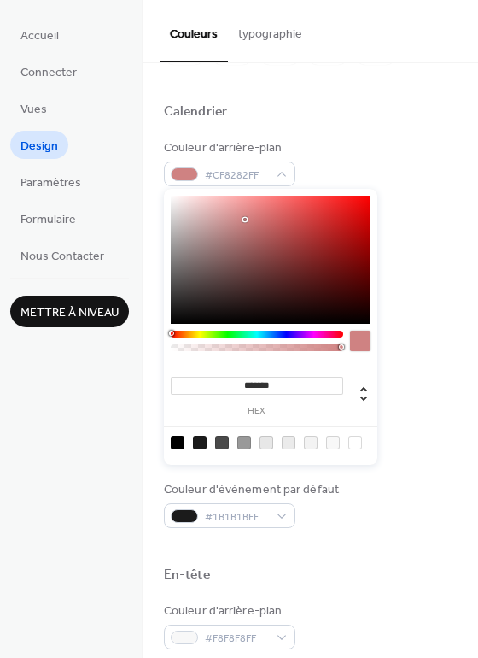
click at [245, 219] on div at bounding box center [271, 260] width 200 height 128
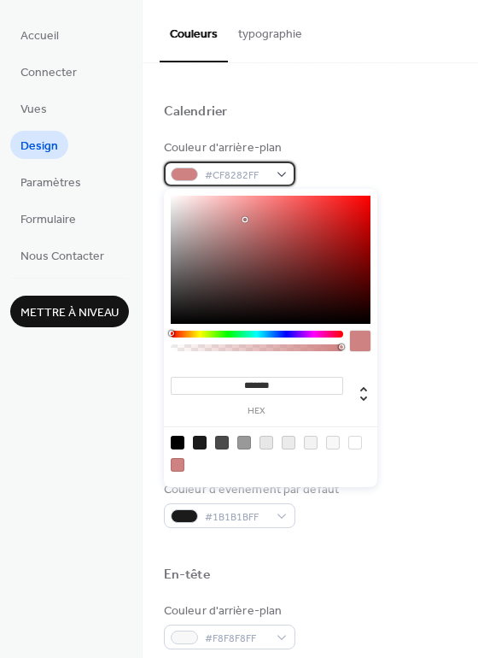
click at [245, 177] on span "#CF8282FF" at bounding box center [236, 176] width 63 height 18
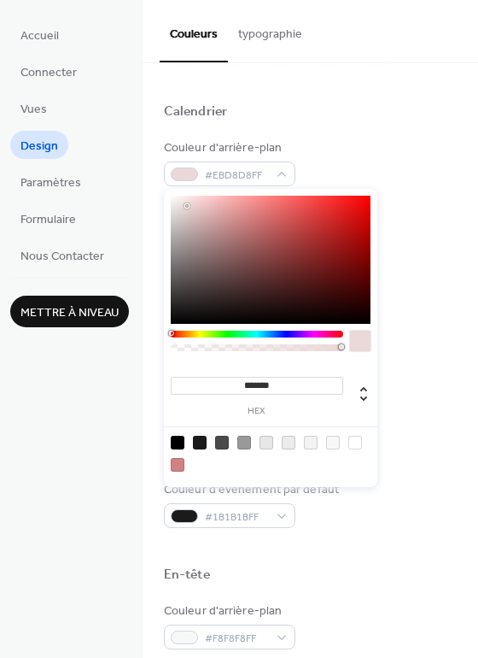
type input "*******"
drag, startPoint x: 208, startPoint y: 218, endPoint x: 150, endPoint y: 182, distance: 68.2
click at [150, 182] on body "Accueil Connecter Vues Design Paramètres Formulaire Nous Contacter Mettre à niv…" at bounding box center [239, 329] width 478 height 658
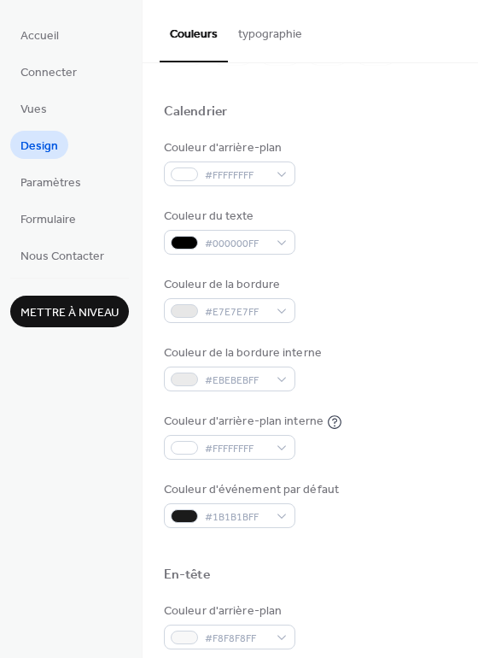
click at [387, 97] on div at bounding box center [310, 84] width 293 height 38
drag, startPoint x: 249, startPoint y: 186, endPoint x: 245, endPoint y: 172, distance: 14.3
click at [246, 172] on div "Couleur d'arrière-plan #FFFFFFFF Couleur du texte #000000FF Couleur de la bordu…" at bounding box center [310, 333] width 293 height 389
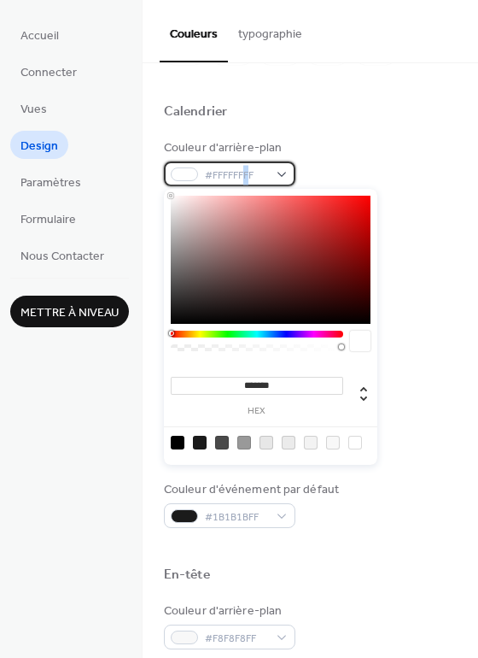
click at [245, 172] on span "#FFFFFFFF" at bounding box center [236, 176] width 63 height 18
type input "***"
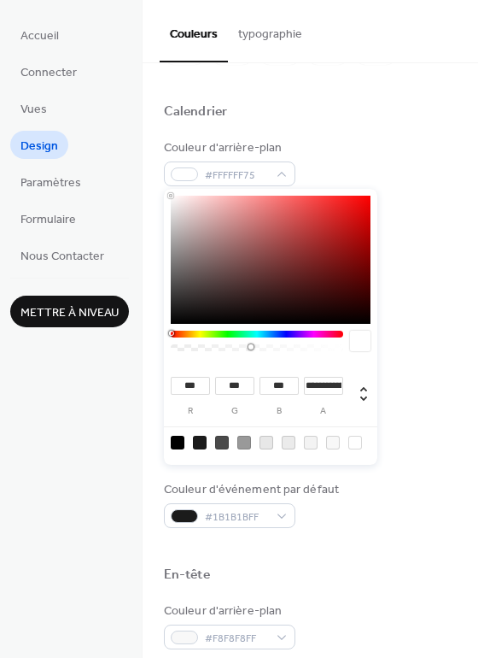
click at [249, 345] on div at bounding box center [256, 347] width 167 height 7
type input "**********"
drag, startPoint x: 249, startPoint y: 345, endPoint x: 260, endPoint y: 342, distance: 10.6
click at [260, 342] on div at bounding box center [257, 344] width 172 height 29
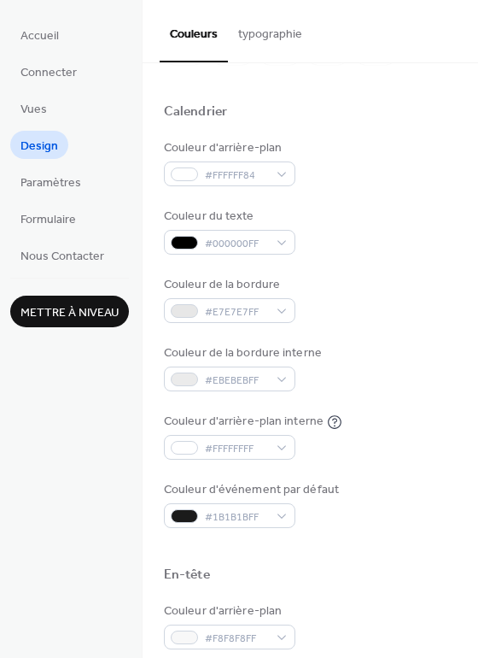
click at [427, 107] on div "Calendrier" at bounding box center [310, 114] width 293 height 22
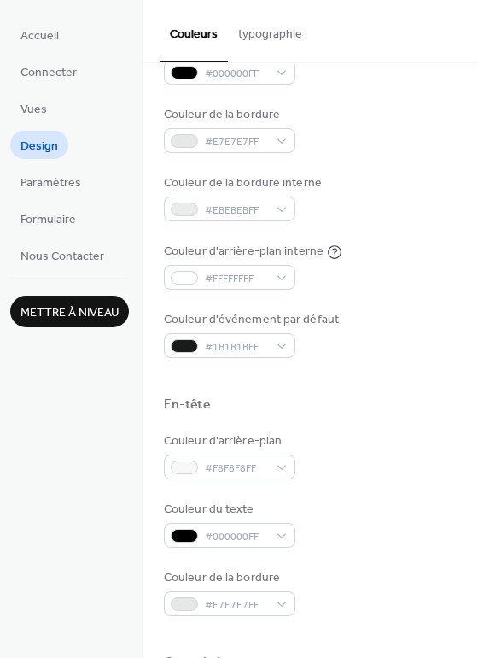
scroll to position [270, 0]
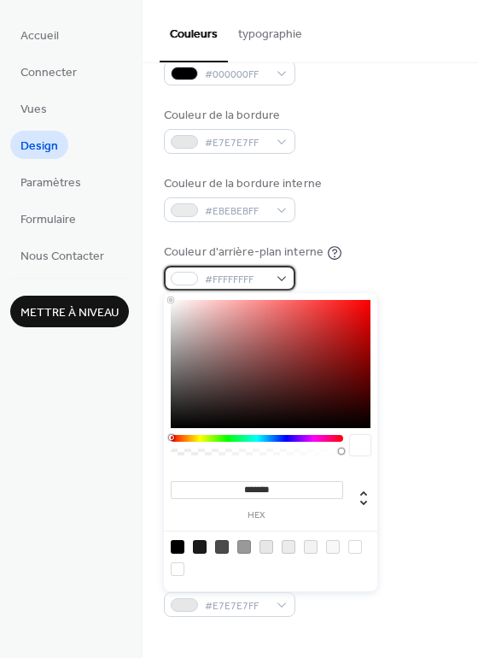
click at [289, 275] on div "#FFFFFFFF" at bounding box center [230, 278] width 132 height 25
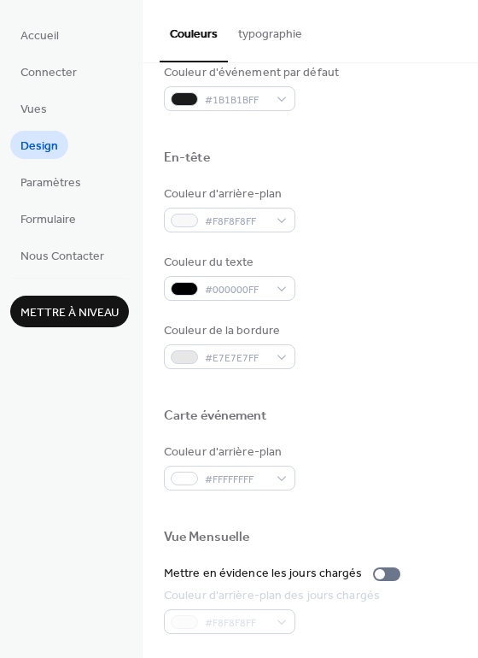
scroll to position [519, 0]
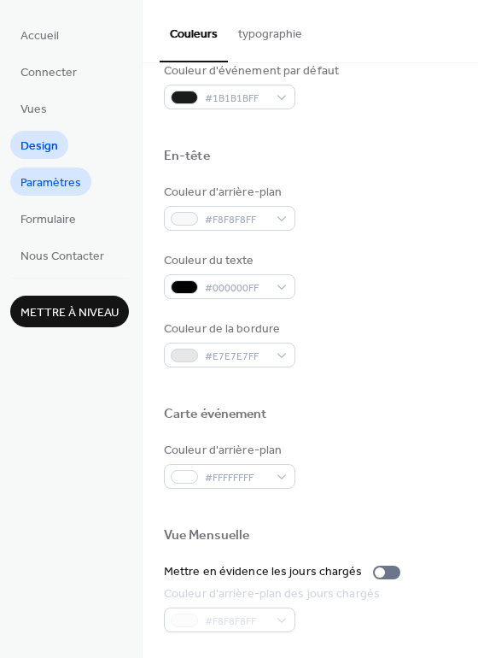
click at [49, 186] on span "Paramètres" at bounding box center [50, 183] width 61 height 18
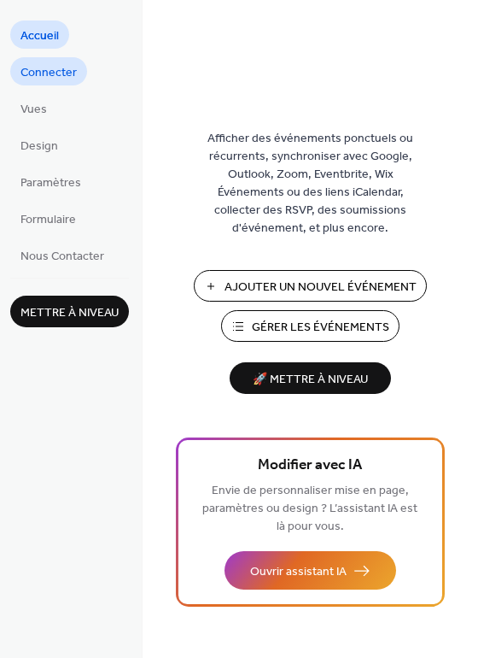
click at [64, 72] on span "Connecter" at bounding box center [48, 73] width 56 height 18
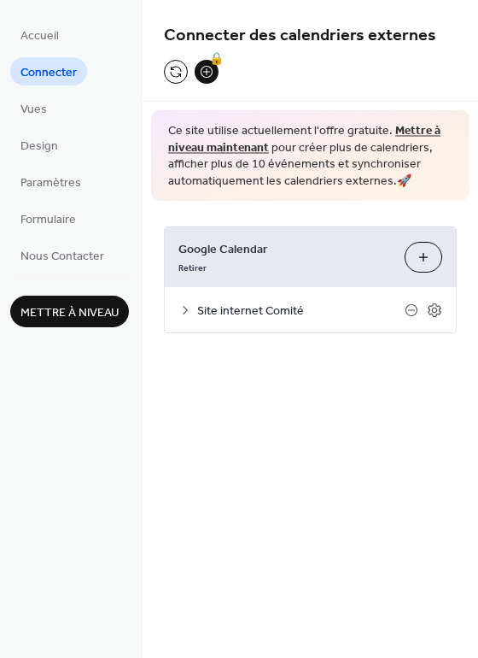
click at [186, 308] on icon at bounding box center [185, 310] width 14 height 14
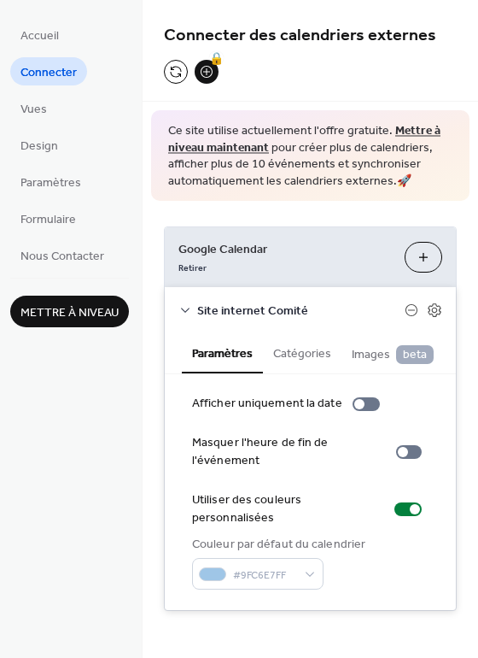
click at [287, 359] on button "Catégories" at bounding box center [302, 351] width 79 height 39
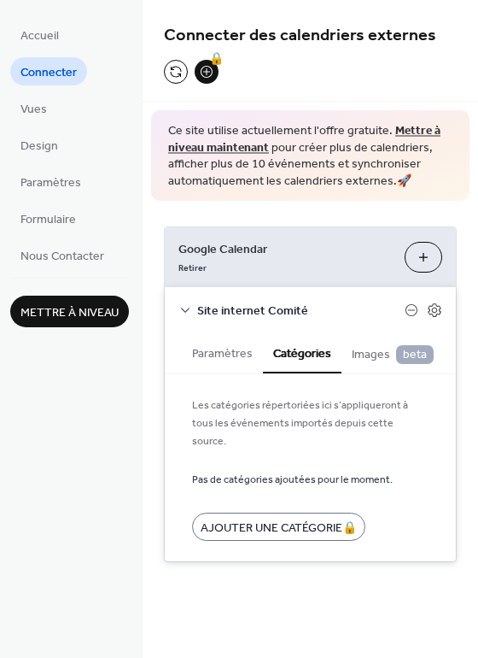
click at [80, 115] on ul "Accueil Connecter Vues Design Paramètres Formulaire Nous Contacter" at bounding box center [69, 144] width 119 height 248
click at [35, 101] on span "Vues" at bounding box center [33, 110] width 26 height 18
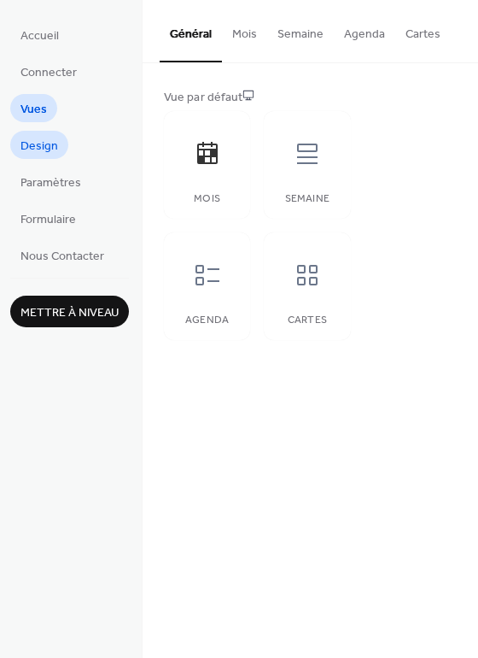
click at [56, 141] on span "Design" at bounding box center [39, 146] width 38 height 18
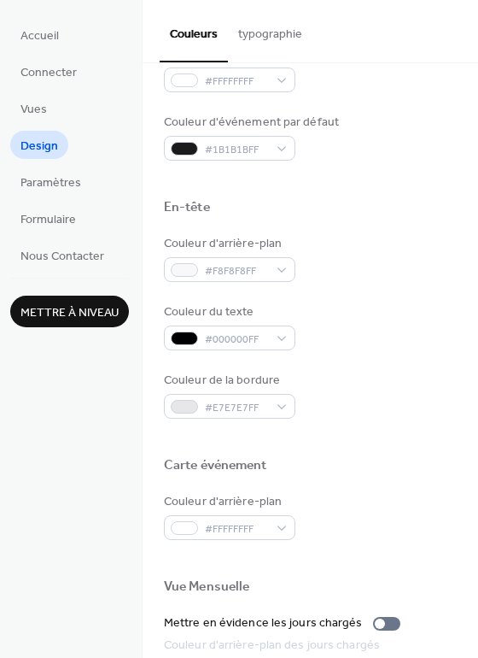
scroll to position [730, 0]
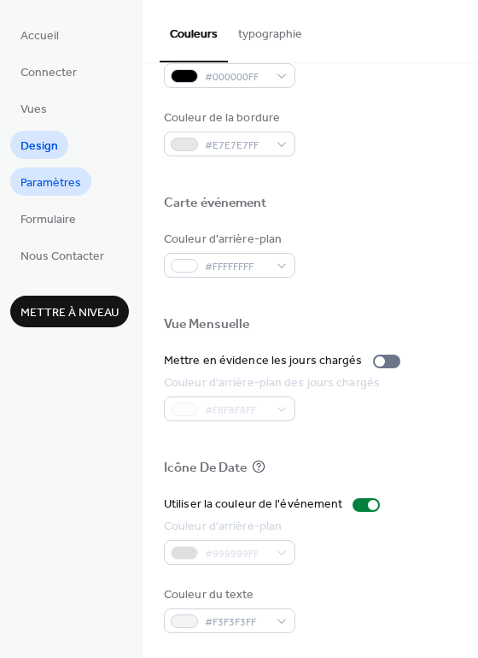
click at [54, 188] on span "Paramètres" at bounding box center [50, 183] width 61 height 18
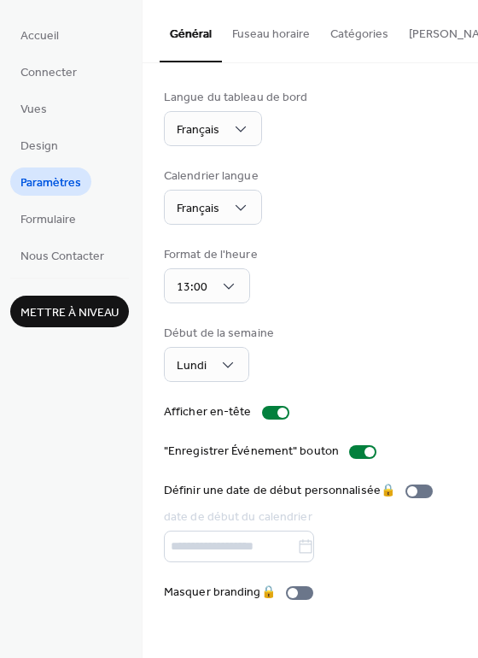
click at [78, 42] on ul "Accueil Connecter Vues Design Paramètres Formulaire Nous Contacter" at bounding box center [69, 144] width 119 height 248
click at [31, 36] on span "Accueil" at bounding box center [39, 36] width 38 height 18
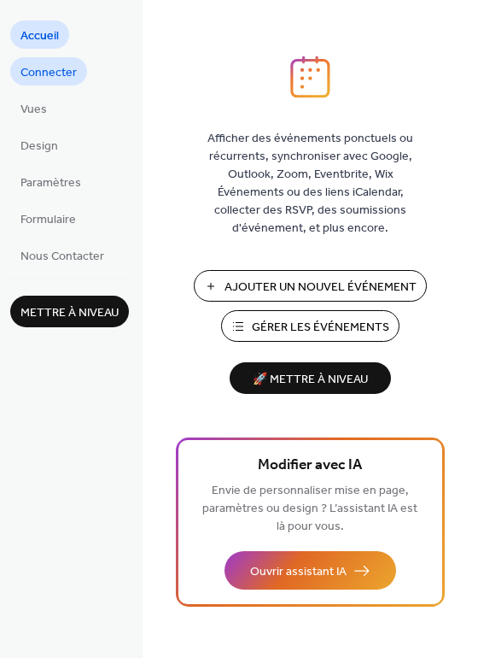
click at [57, 82] on span "Connecter" at bounding box center [48, 73] width 56 height 18
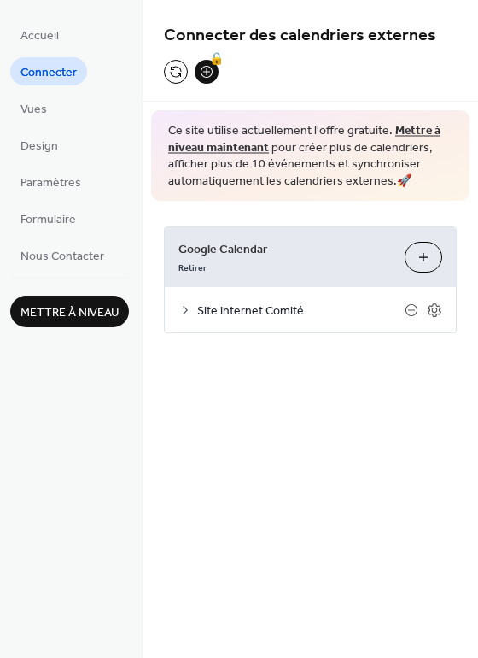
click at [228, 148] on link "Mettre à niveau maintenant" at bounding box center [304, 140] width 272 height 40
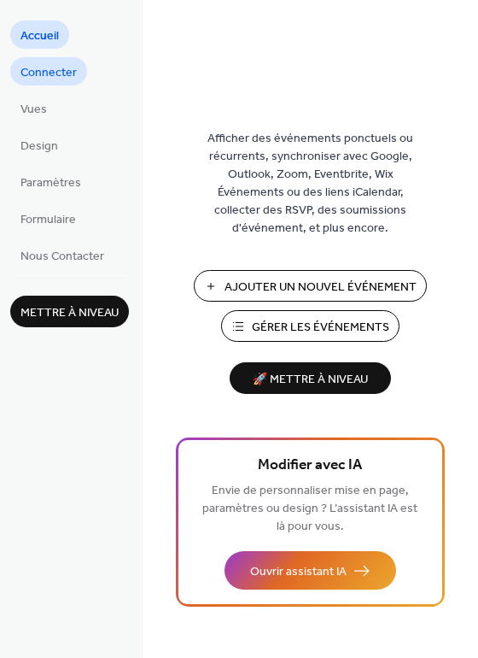
click at [55, 73] on span "Connecter" at bounding box center [48, 73] width 56 height 18
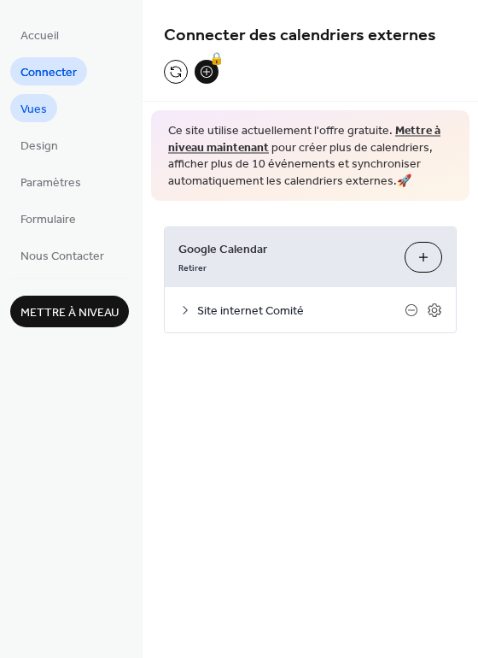
click at [34, 112] on span "Vues" at bounding box center [33, 110] width 26 height 18
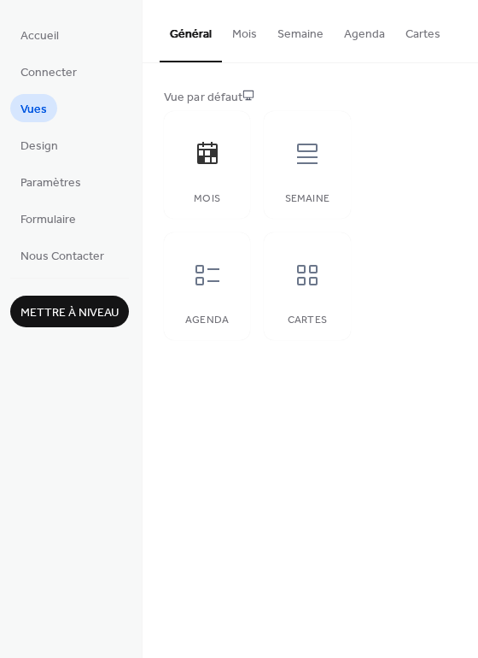
click at [31, 161] on ul "Accueil Connecter Vues Design Paramètres Formulaire Nous Contacter" at bounding box center [69, 144] width 119 height 248
click at [29, 148] on span "Design" at bounding box center [39, 146] width 38 height 18
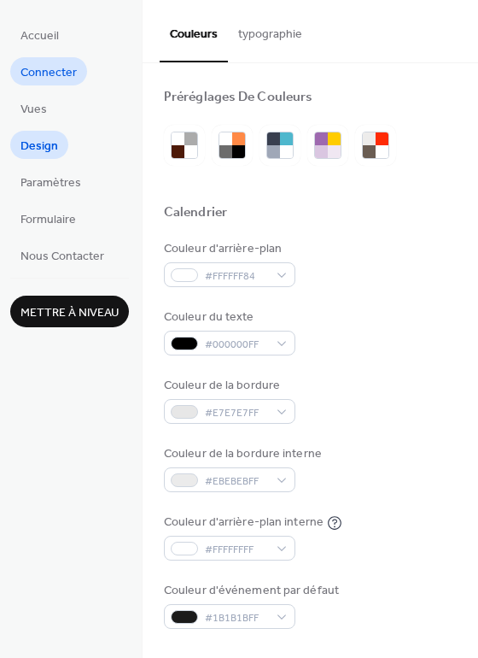
click at [36, 73] on span "Connecter" at bounding box center [48, 73] width 56 height 18
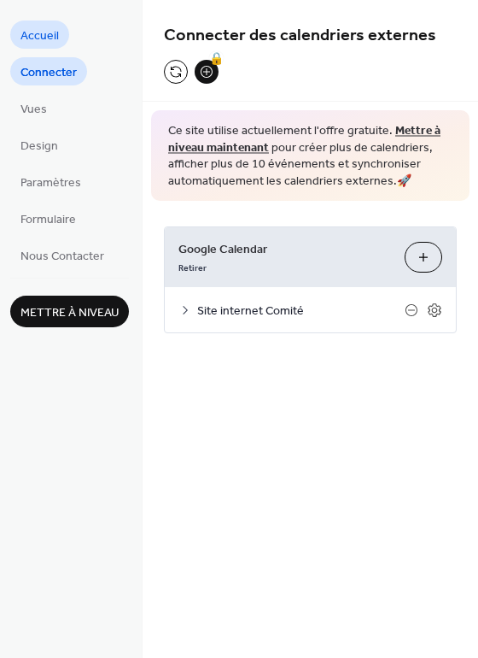
click at [29, 28] on span "Accueil" at bounding box center [39, 36] width 38 height 18
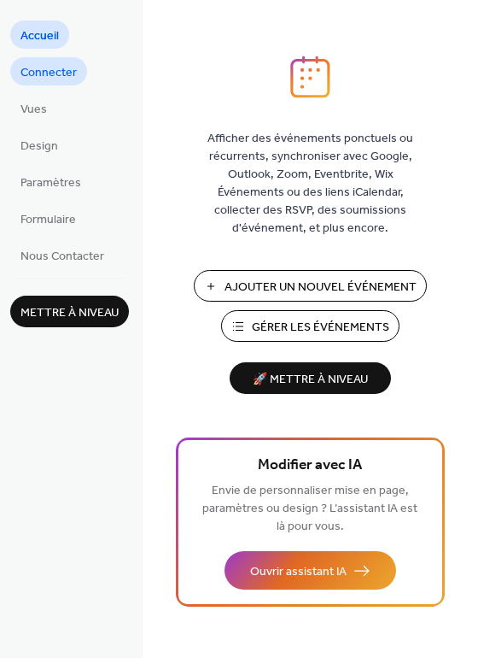
click at [27, 73] on span "Connecter" at bounding box center [48, 73] width 56 height 18
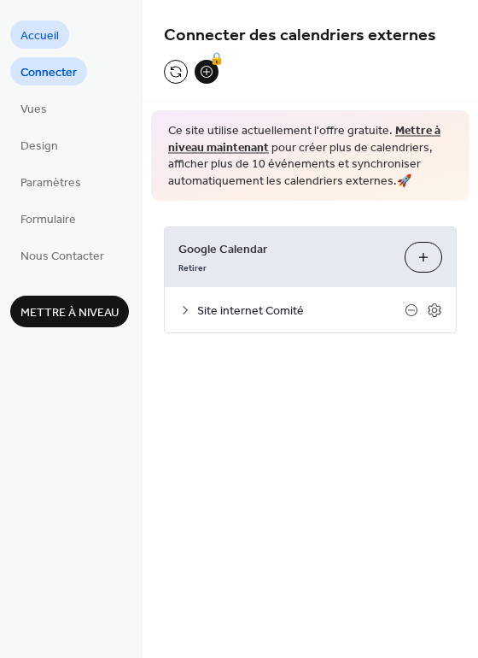
click at [31, 45] on span "Accueil" at bounding box center [39, 36] width 38 height 18
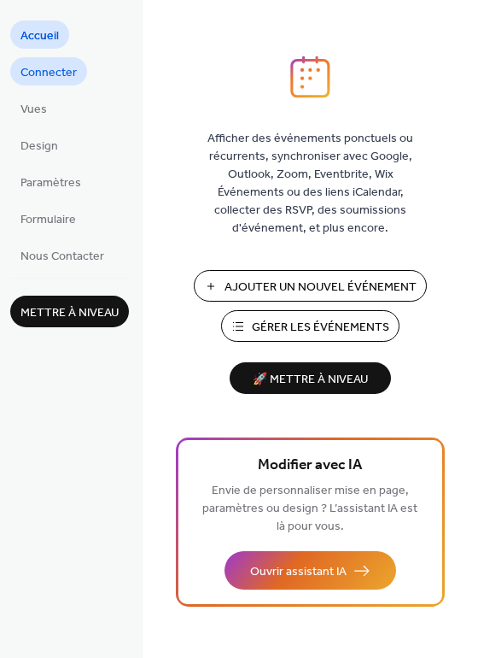
click at [79, 63] on link "Connecter" at bounding box center [48, 71] width 77 height 28
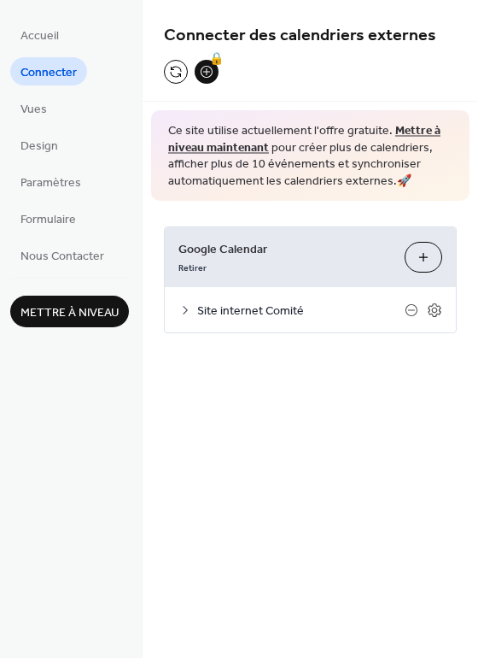
click at [188, 307] on icon at bounding box center [185, 310] width 14 height 14
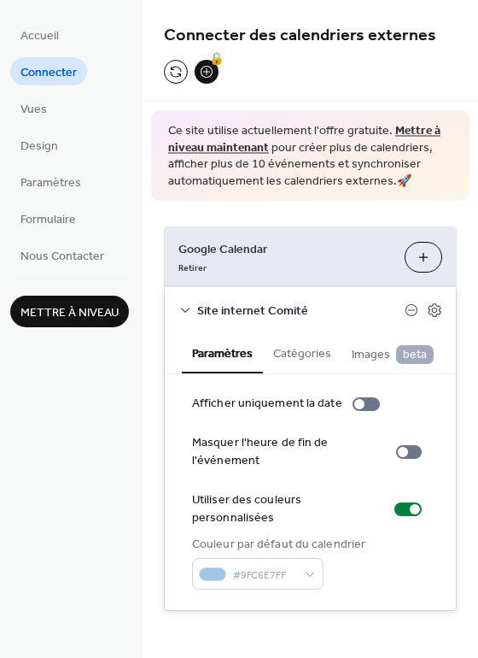
click at [180, 305] on icon at bounding box center [185, 310] width 14 height 14
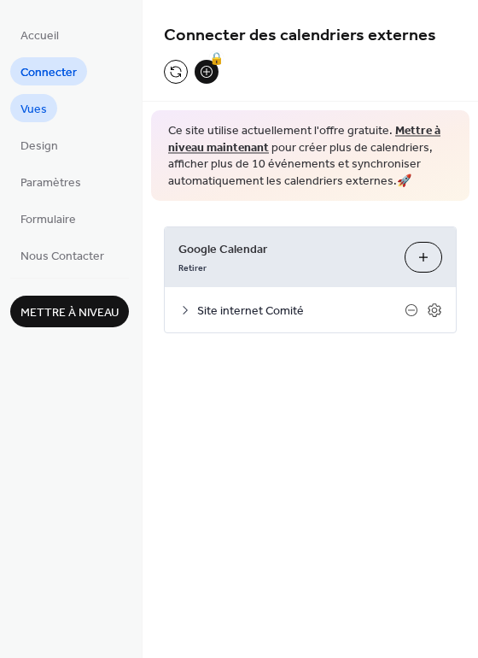
click at [34, 112] on span "Vues" at bounding box center [33, 110] width 26 height 18
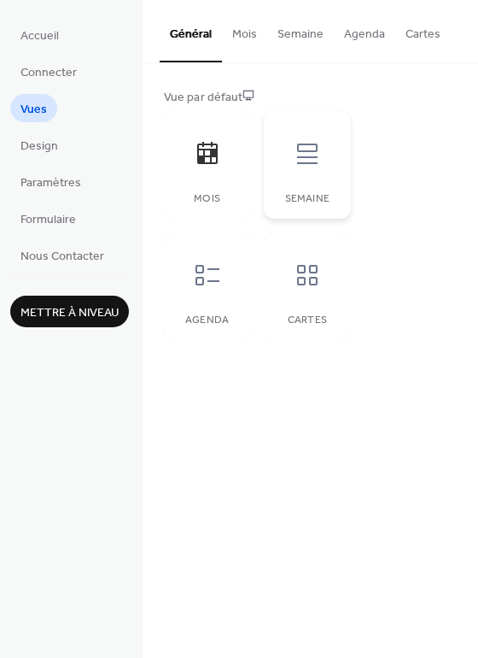
click at [318, 168] on div at bounding box center [307, 153] width 51 height 51
click at [198, 339] on div "Agenda" at bounding box center [207, 286] width 86 height 108
click at [52, 155] on span "Design" at bounding box center [39, 146] width 38 height 18
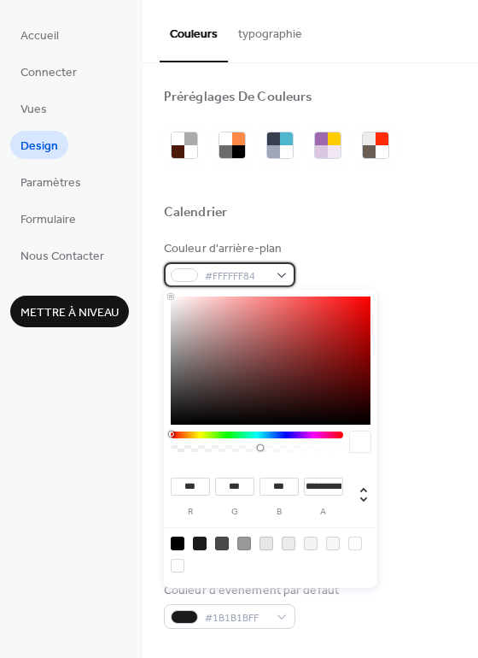
click at [201, 271] on div "#FFFFFF84" at bounding box center [230, 274] width 132 height 25
drag, startPoint x: 263, startPoint y: 452, endPoint x: 324, endPoint y: 448, distance: 61.6
click at [324, 448] on div at bounding box center [256, 448] width 167 height 7
type input "*"
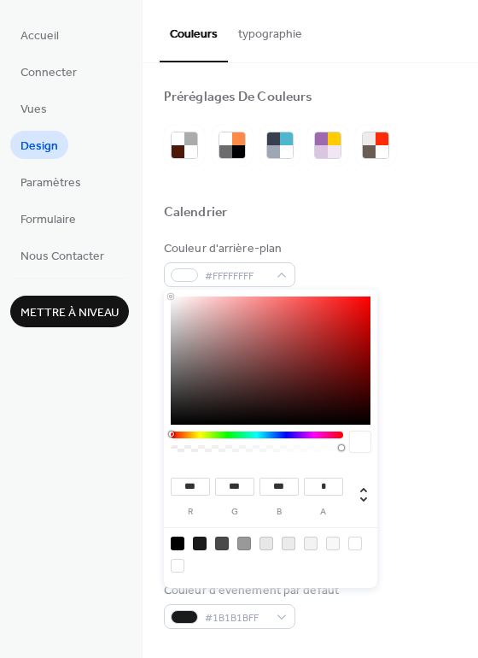
drag, startPoint x: 324, startPoint y: 448, endPoint x: 418, endPoint y: 451, distance: 93.1
click at [418, 451] on body "Accueil Connecter Vues Design Paramètres Formulaire Nous Contacter Mettre à niv…" at bounding box center [239, 329] width 478 height 658
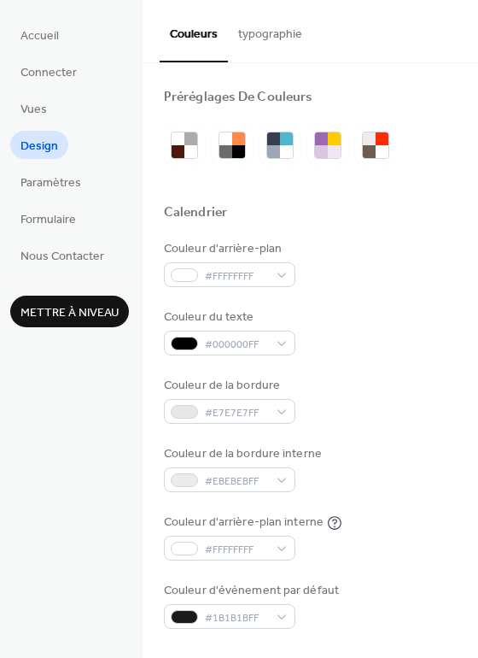
click at [426, 261] on div "Couleur d'arrière-plan #FFFFFFFF" at bounding box center [310, 263] width 293 height 47
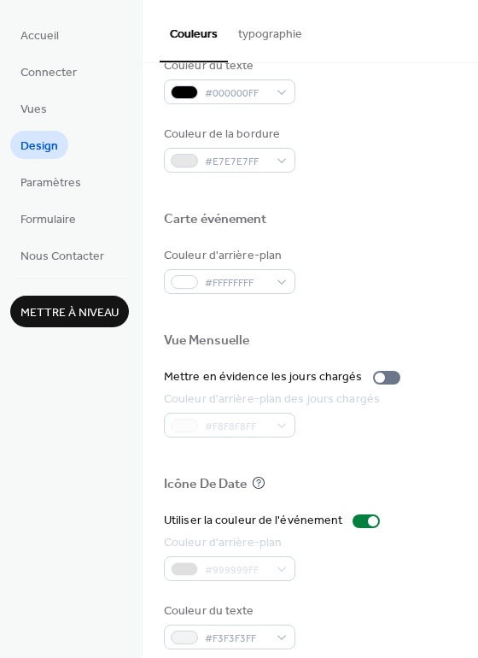
scroll to position [730, 0]
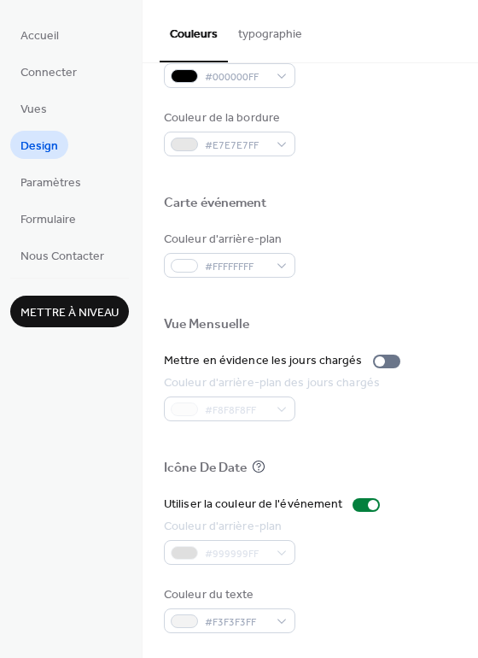
click at [124, 390] on div "Accueil Connecter Vues Design Paramètres Formulaire Nous Contacter Mettre à niv…" at bounding box center [71, 329] width 143 height 658
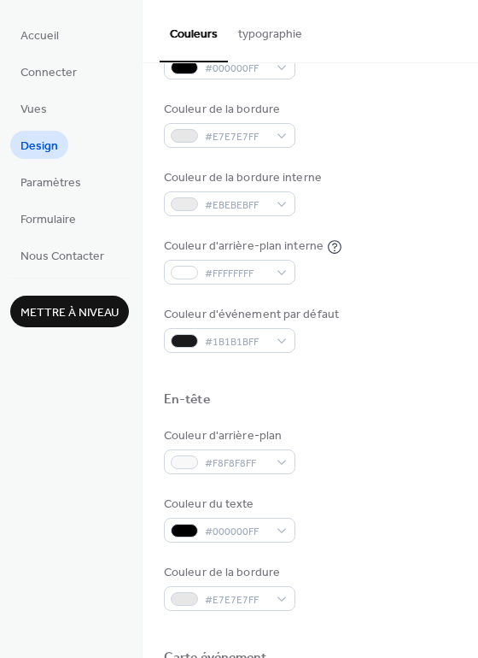
scroll to position [0, 0]
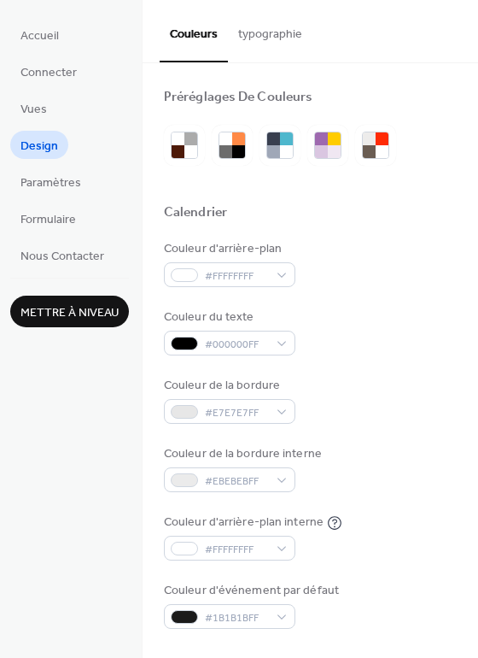
click at [244, 25] on button "typographie" at bounding box center [270, 30] width 85 height 61
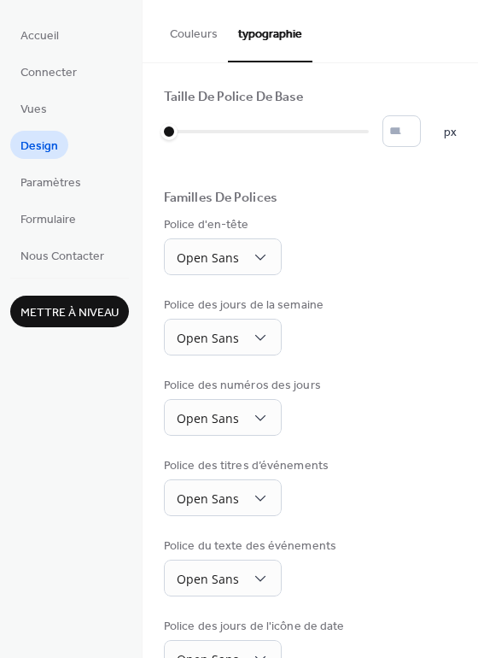
click at [177, 42] on button "Couleurs" at bounding box center [194, 30] width 68 height 61
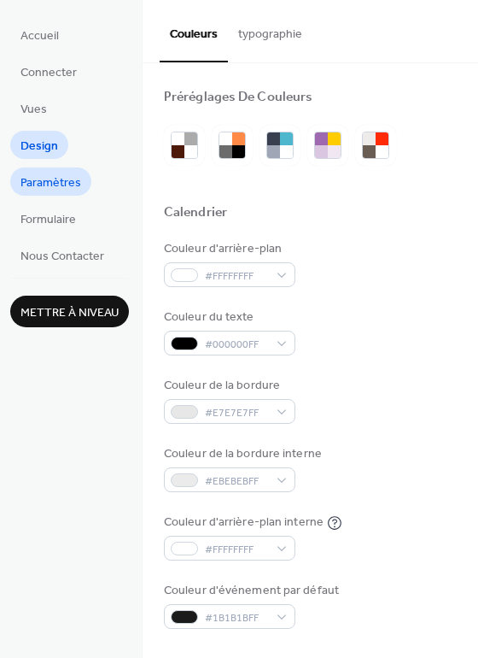
click at [61, 179] on span "Paramètres" at bounding box center [50, 183] width 61 height 18
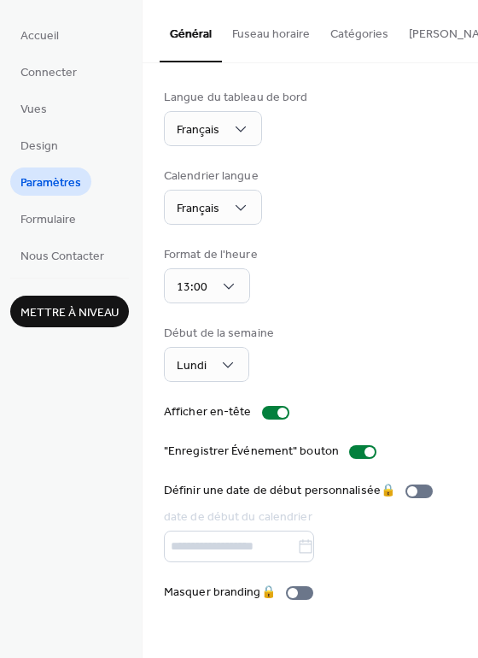
click at [250, 34] on button "Fuseau horaire" at bounding box center [271, 30] width 98 height 61
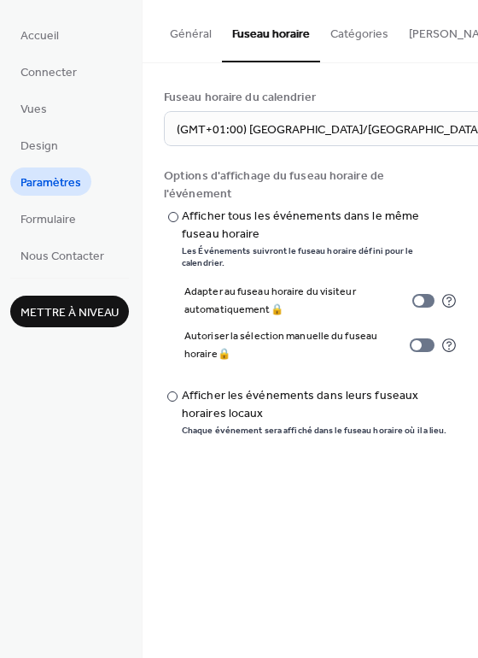
click at [352, 24] on button "Catégories" at bounding box center [359, 30] width 79 height 61
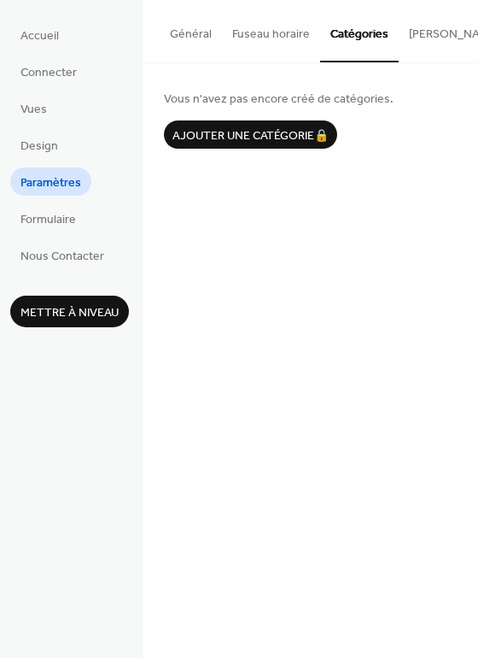
click at [424, 25] on button "Bouton S'abonner" at bounding box center [482, 30] width 167 height 61
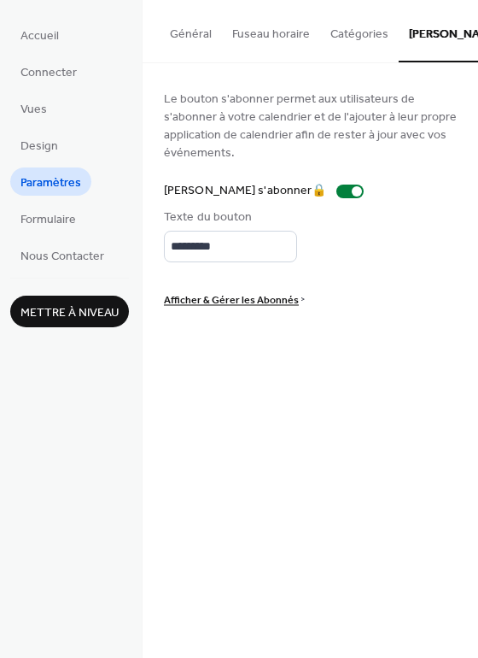
click at [180, 30] on button "Général" at bounding box center [191, 30] width 62 height 61
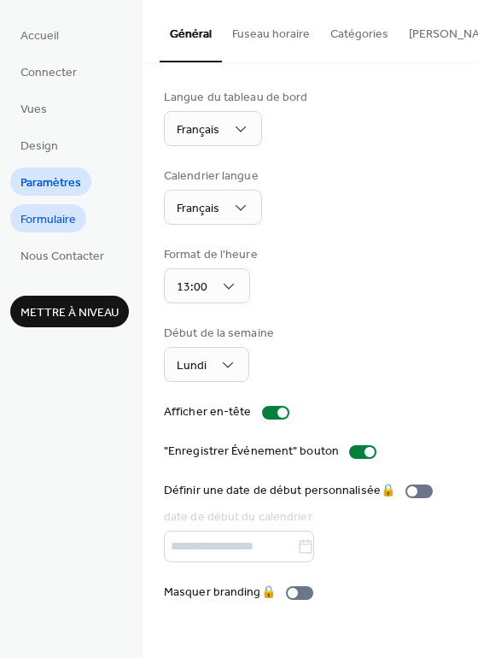
click at [32, 223] on span "Formulaire" at bounding box center [48, 220] width 56 height 18
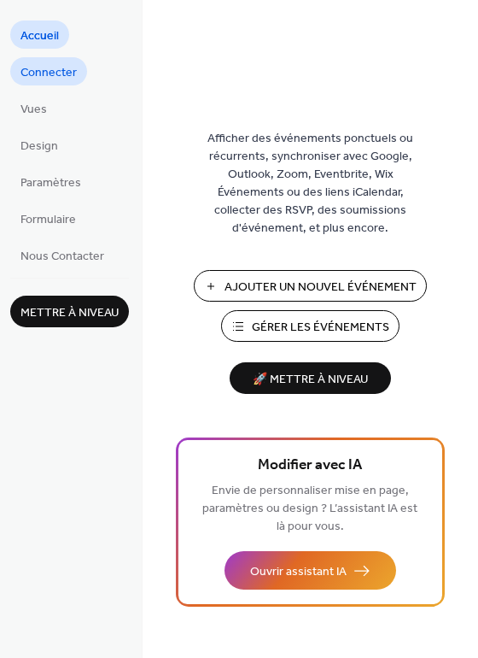
click at [38, 73] on span "Connecter" at bounding box center [48, 73] width 56 height 18
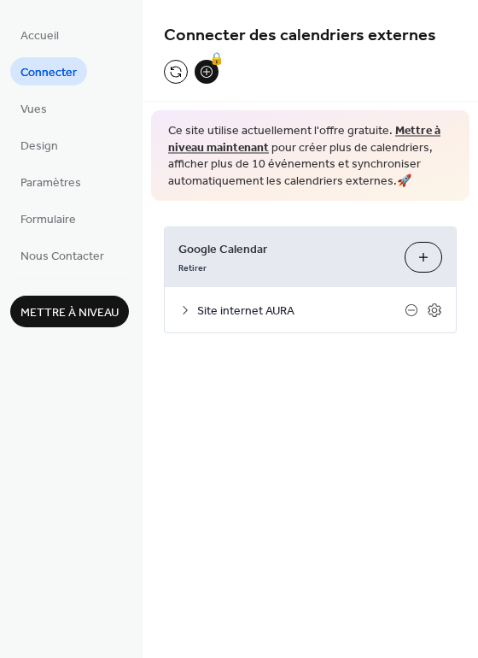
click at [208, 311] on span "Site internet AURA" at bounding box center [300, 311] width 207 height 18
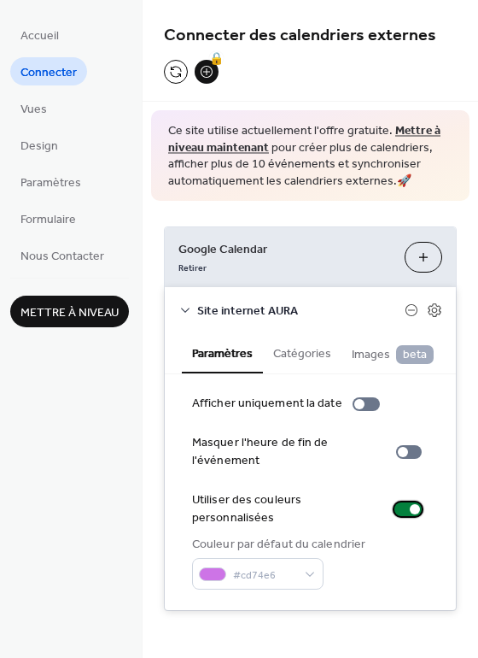
click at [395, 506] on div at bounding box center [408, 509] width 27 height 14
click at [396, 506] on div at bounding box center [401, 509] width 10 height 10
click at [67, 248] on span "Nous Contacter" at bounding box center [62, 257] width 84 height 18
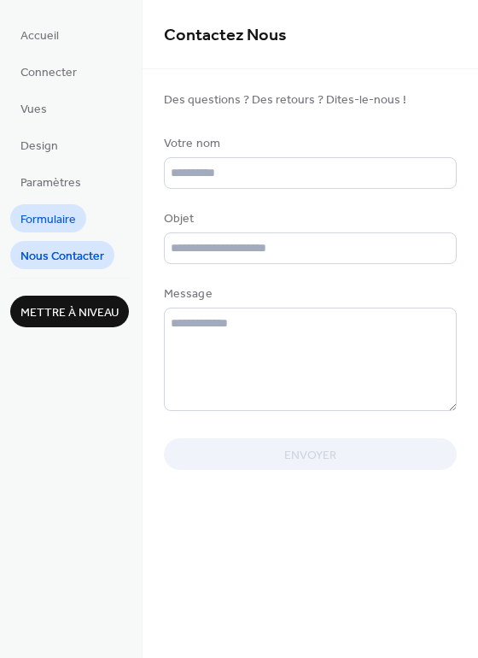
click at [66, 225] on span "Formulaire" at bounding box center [48, 220] width 56 height 18
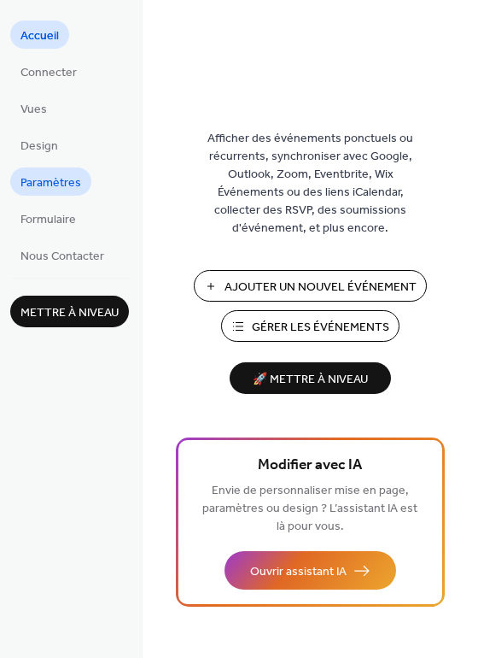
click at [38, 178] on span "Paramètres" at bounding box center [50, 183] width 61 height 18
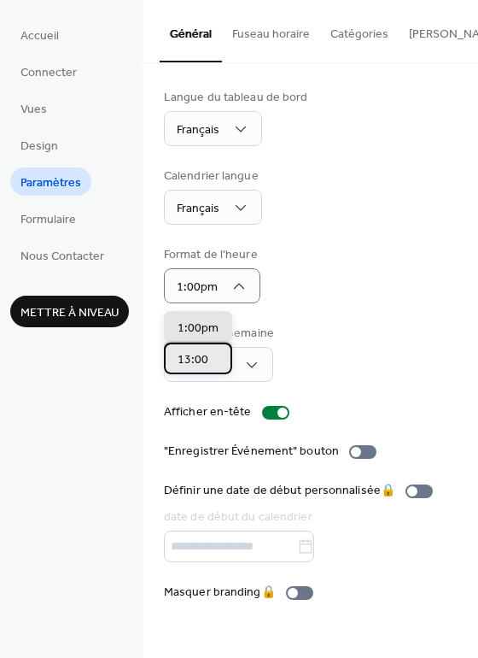
click at [213, 346] on div "13:00" at bounding box center [198, 358] width 68 height 32
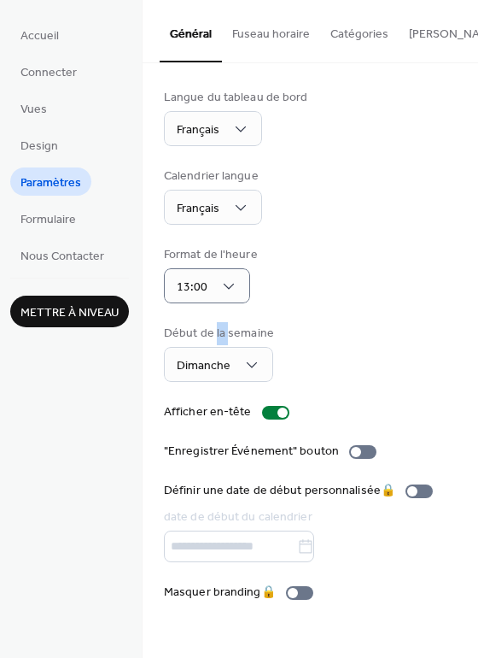
click at [213, 342] on div "Début de la semaine" at bounding box center [219, 333] width 110 height 18
click at [46, 69] on span "Connecter" at bounding box center [48, 73] width 56 height 18
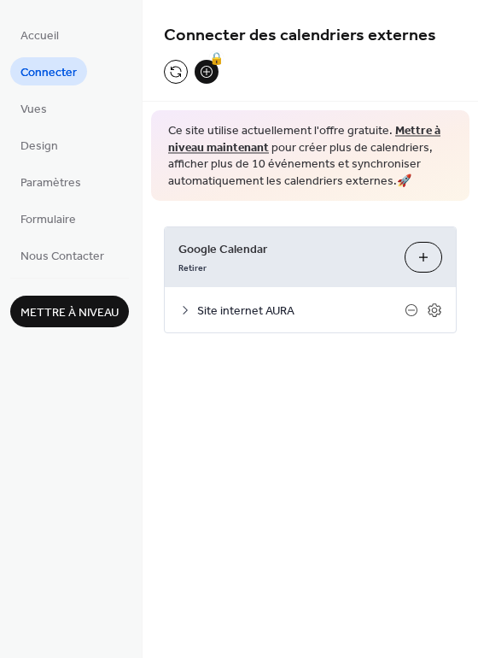
click at [248, 302] on span "Site internet AURA" at bounding box center [300, 311] width 207 height 18
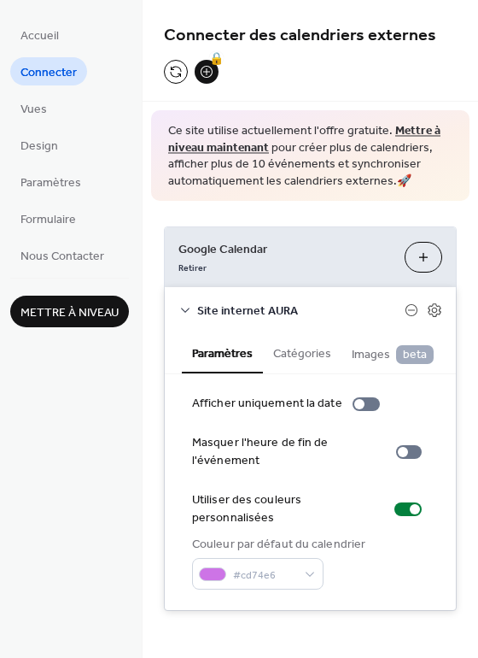
click at [54, 480] on div "Accueil Connecter Vues Design Paramètres Formulaire Nous Contacter Mettre à niv…" at bounding box center [71, 329] width 143 height 658
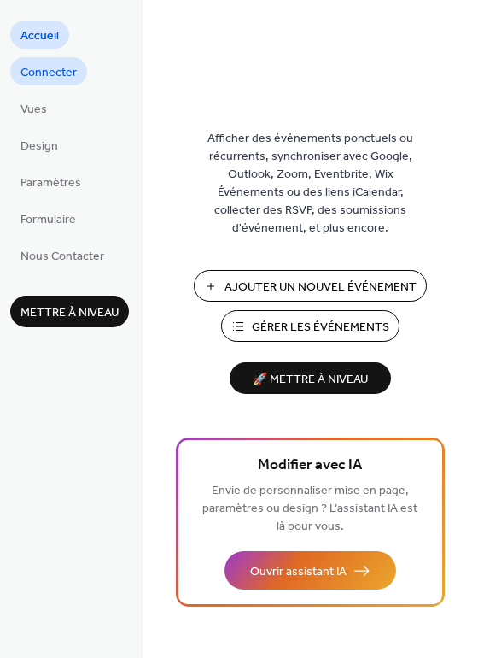
click at [50, 70] on span "Connecter" at bounding box center [48, 73] width 56 height 18
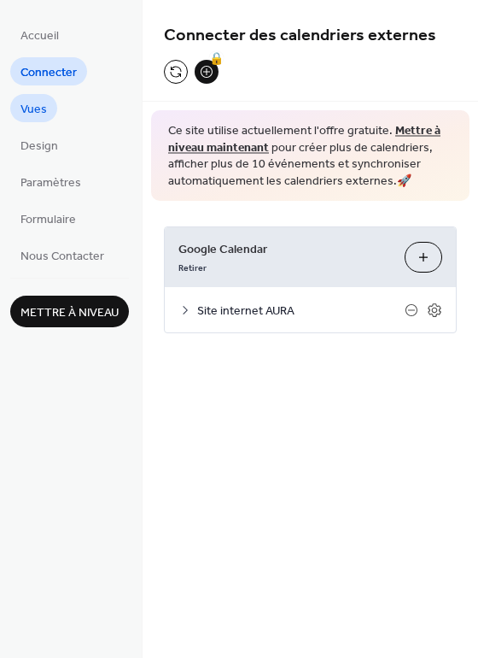
click at [40, 112] on span "Vues" at bounding box center [33, 110] width 26 height 18
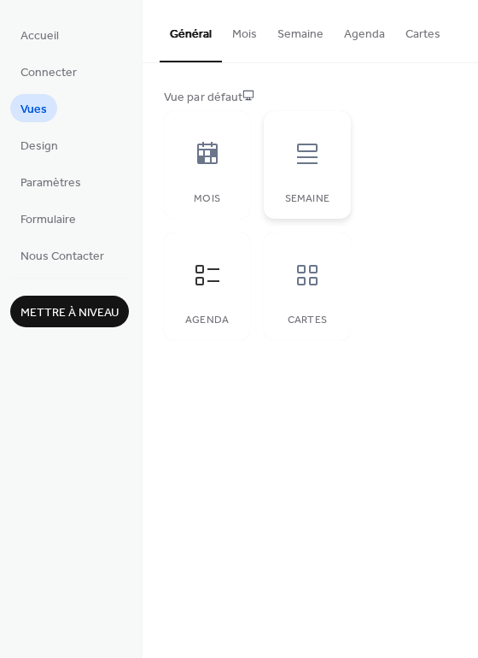
click at [306, 148] on icon at bounding box center [307, 153] width 27 height 27
click at [203, 155] on icon at bounding box center [207, 153] width 20 height 22
click at [368, 32] on button "Agenda" at bounding box center [364, 30] width 61 height 61
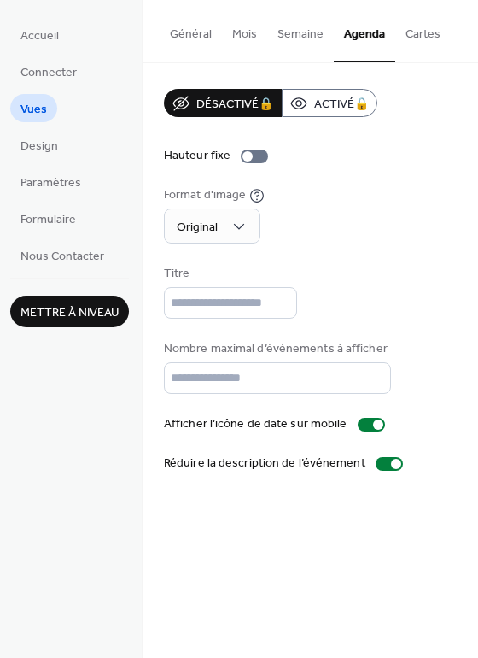
click at [200, 38] on button "Général" at bounding box center [191, 30] width 62 height 61
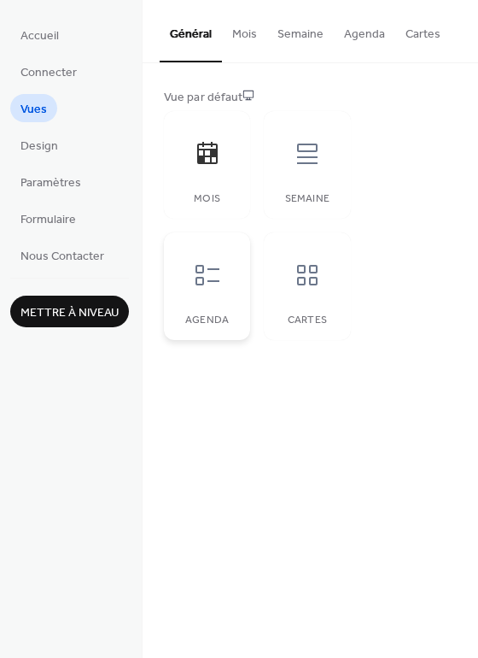
click at [206, 265] on icon at bounding box center [207, 274] width 27 height 27
click at [286, 274] on div at bounding box center [307, 274] width 51 height 51
click at [225, 187] on div "Mois" at bounding box center [207, 165] width 86 height 108
